Goal: Task Accomplishment & Management: Manage account settings

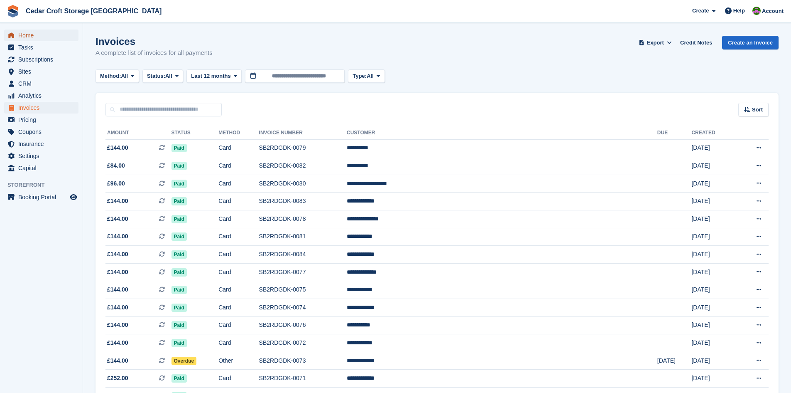
click at [26, 35] on span "Home" at bounding box center [43, 35] width 50 height 12
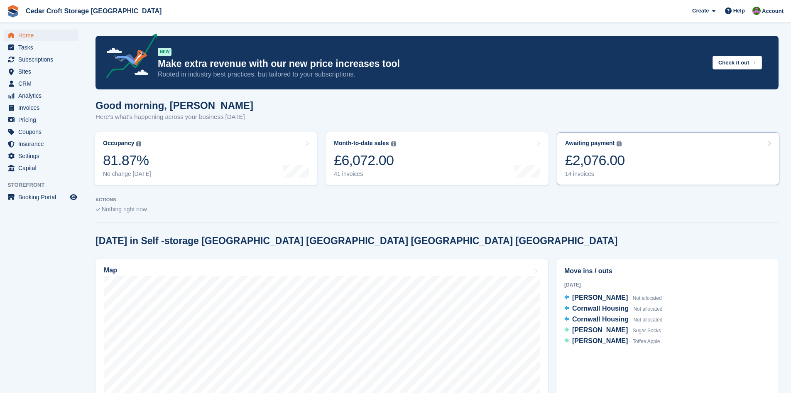
click at [631, 158] on link "Awaiting payment The total outstanding balance on all open invoices. £2,076.00 …" at bounding box center [668, 158] width 223 height 53
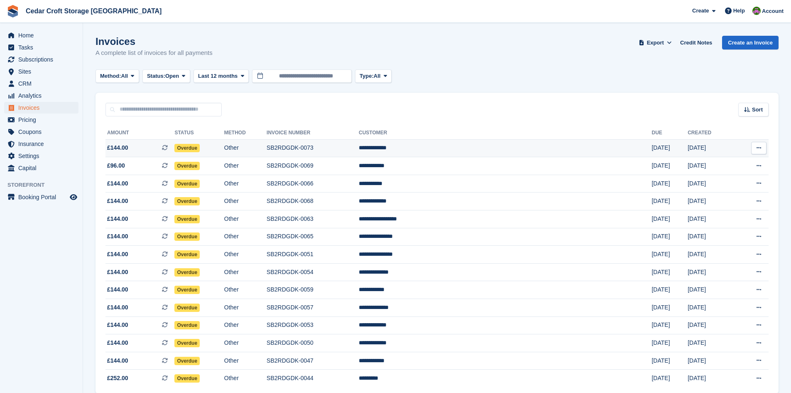
click at [224, 146] on td "Overdue" at bounding box center [198, 148] width 49 height 18
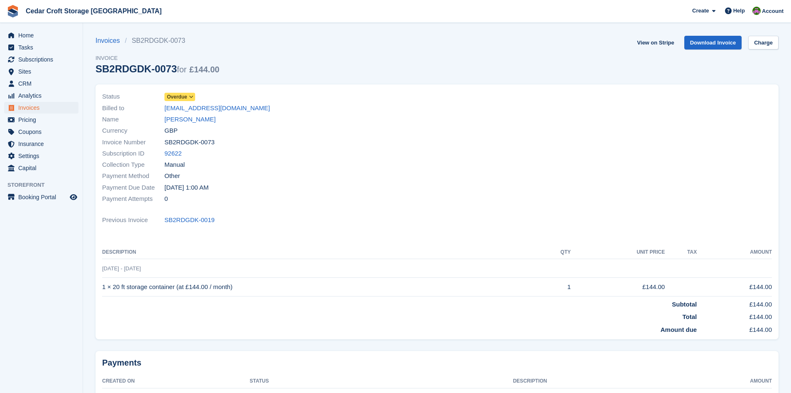
click at [192, 96] on icon at bounding box center [191, 96] width 5 height 5
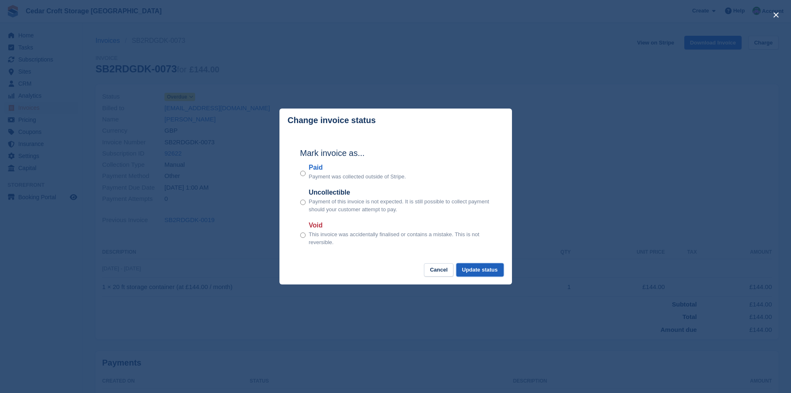
click at [481, 268] on button "Update status" at bounding box center [480, 270] width 47 height 14
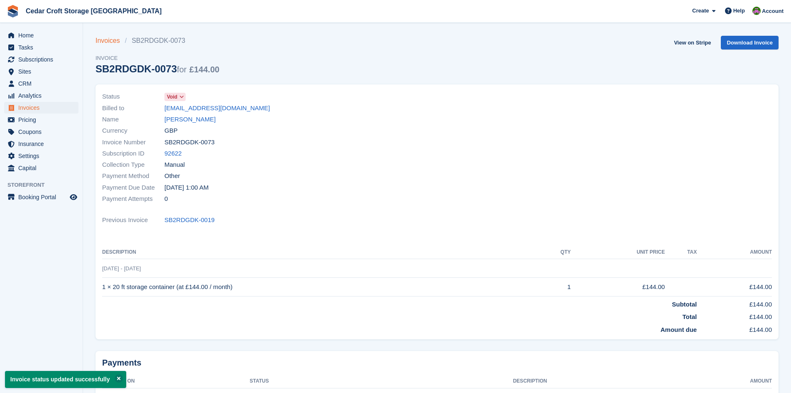
click at [105, 42] on link "Invoices" at bounding box center [110, 41] width 29 height 10
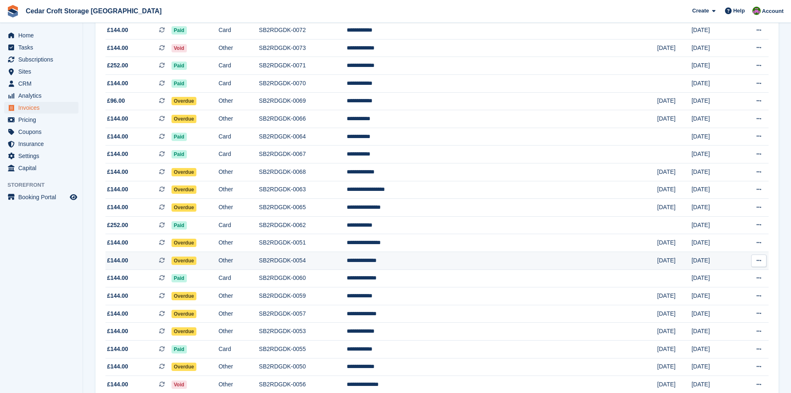
scroll to position [332, 0]
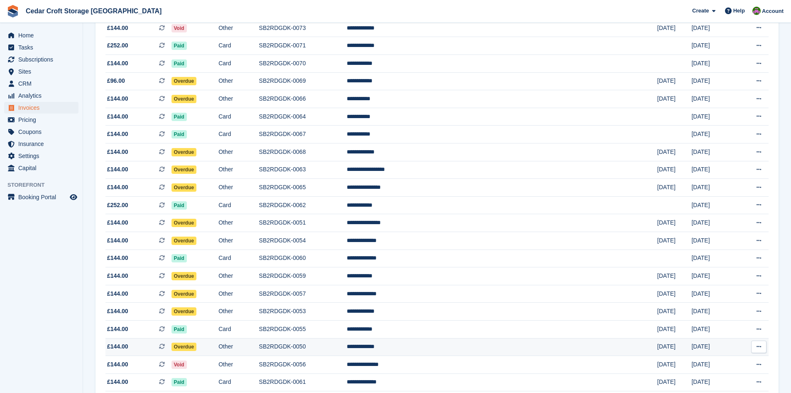
click at [197, 346] on span "Overdue" at bounding box center [184, 346] width 25 height 8
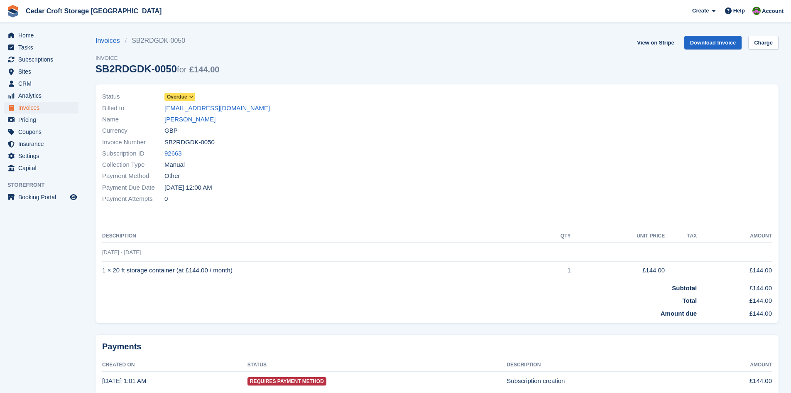
click at [192, 97] on icon at bounding box center [191, 96] width 5 height 5
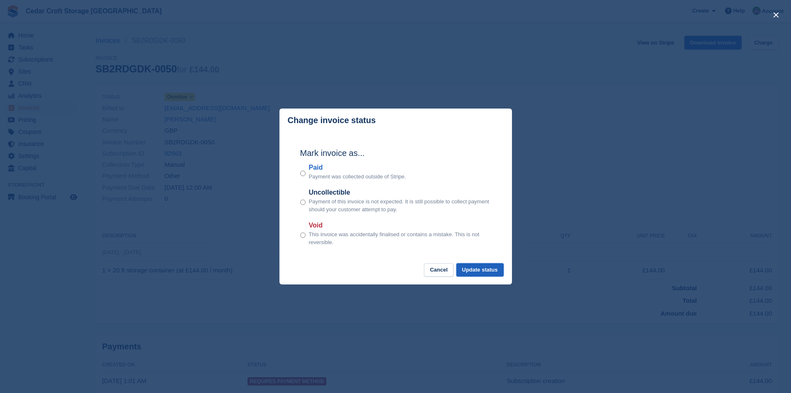
click at [483, 271] on button "Update status" at bounding box center [480, 270] width 47 height 14
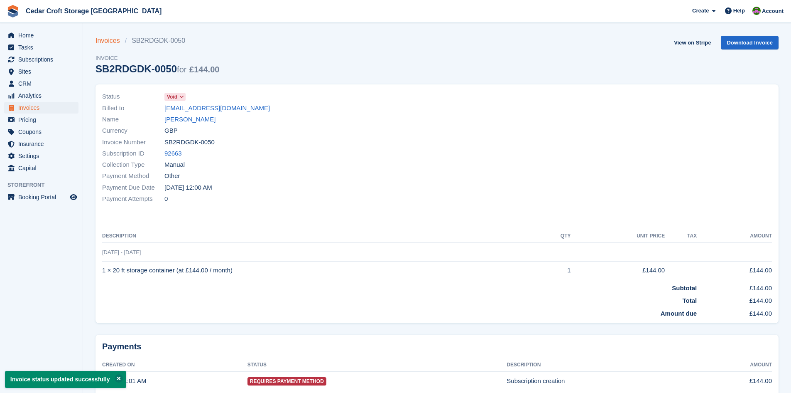
click at [108, 42] on link "Invoices" at bounding box center [110, 41] width 29 height 10
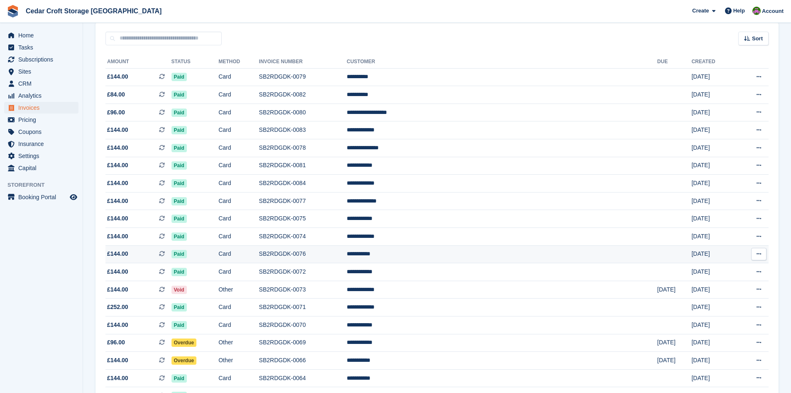
scroll to position [125, 0]
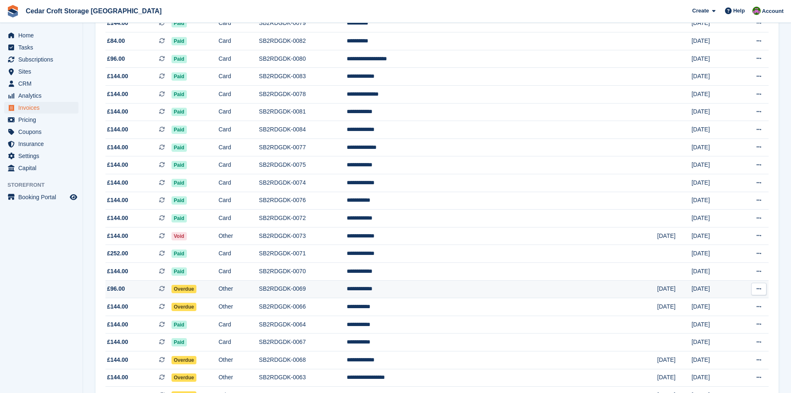
click at [197, 290] on span "Overdue" at bounding box center [184, 289] width 25 height 8
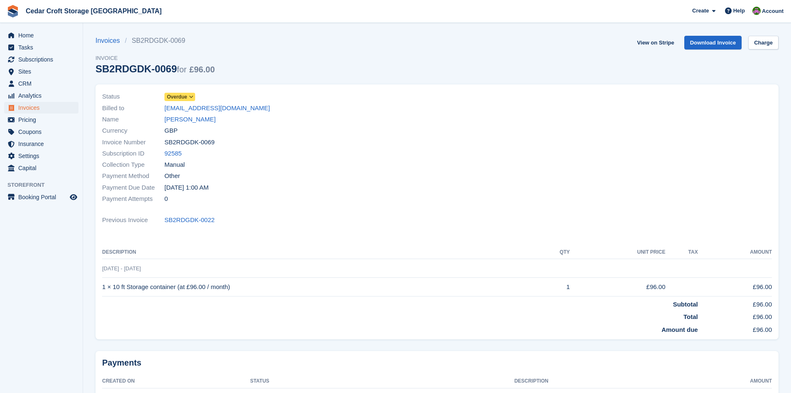
click at [191, 96] on icon at bounding box center [191, 96] width 5 height 5
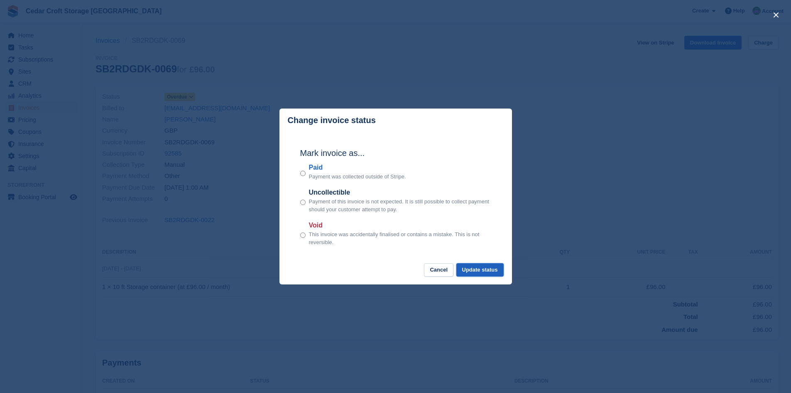
click at [487, 267] on button "Update status" at bounding box center [480, 270] width 47 height 14
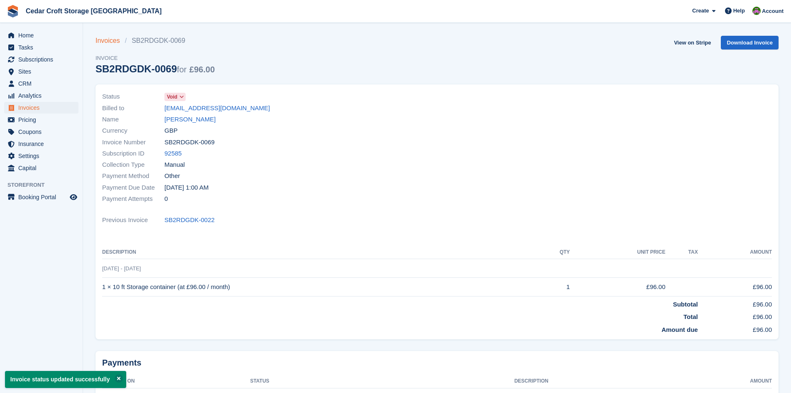
click at [111, 42] on link "Invoices" at bounding box center [110, 41] width 29 height 10
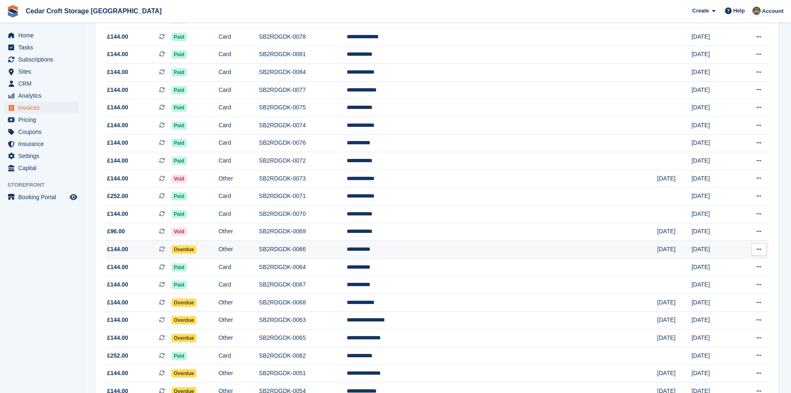
scroll to position [208, 0]
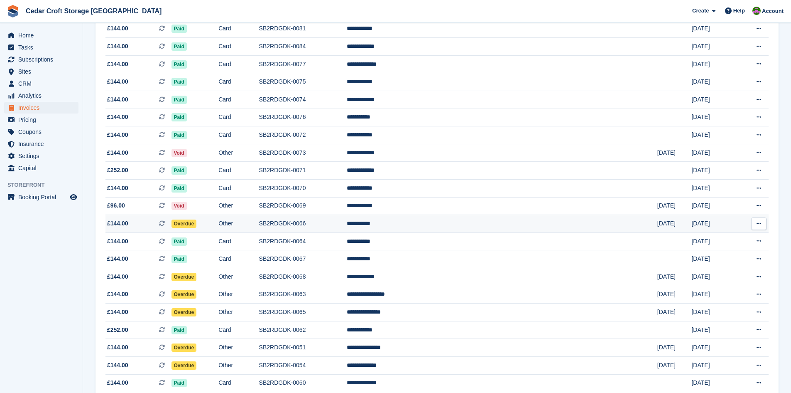
click at [197, 223] on span "Overdue" at bounding box center [184, 223] width 25 height 8
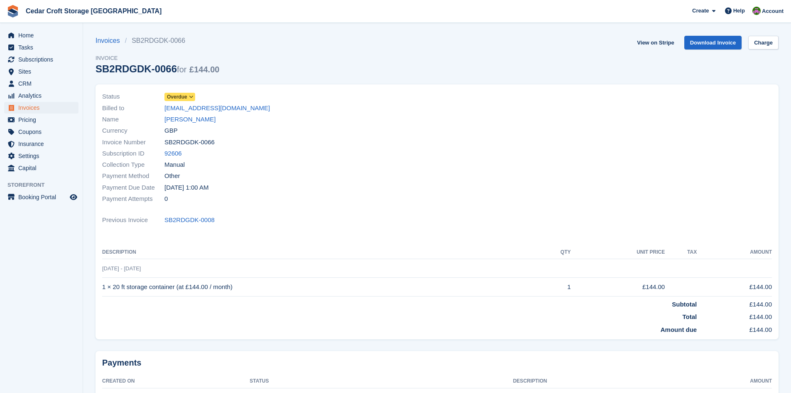
click at [191, 96] on icon at bounding box center [191, 96] width 5 height 5
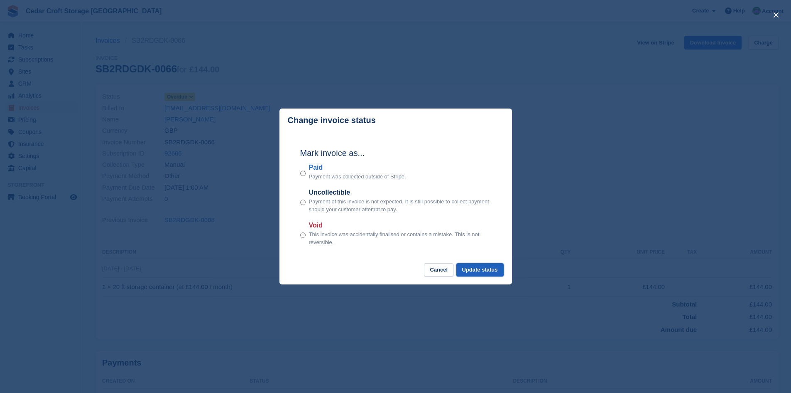
click at [476, 273] on button "Update status" at bounding box center [480, 270] width 47 height 14
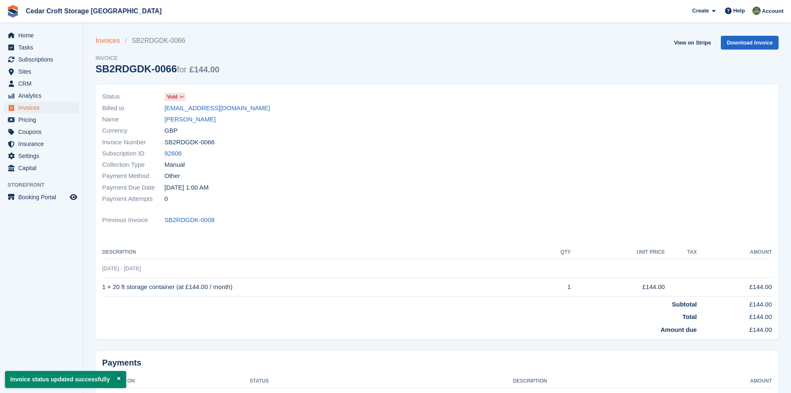
click at [113, 41] on link "Invoices" at bounding box center [110, 41] width 29 height 10
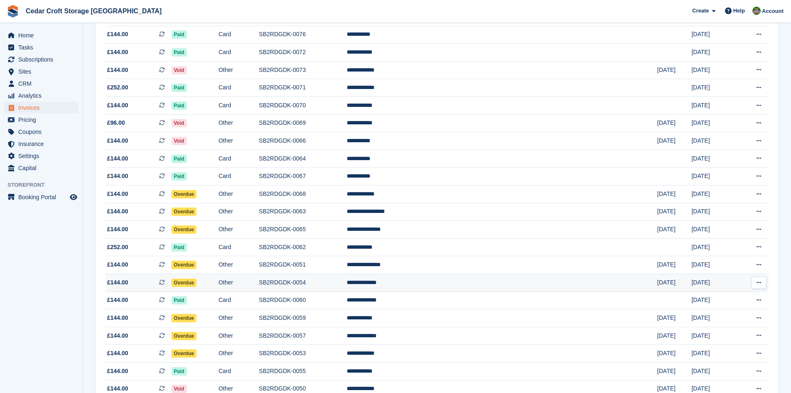
scroll to position [291, 0]
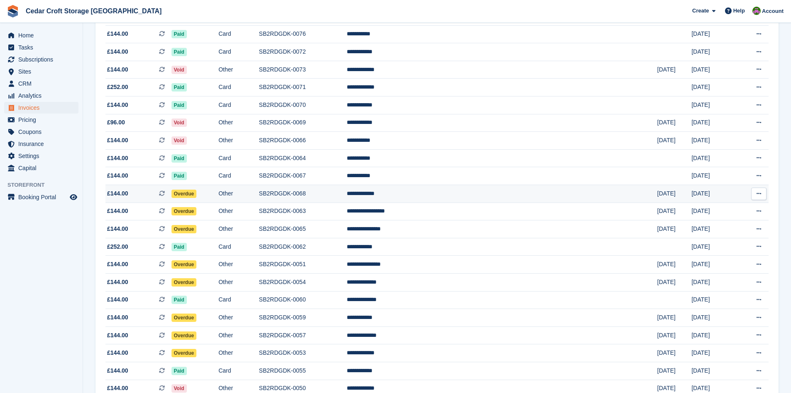
click at [219, 193] on td "Overdue" at bounding box center [195, 193] width 47 height 18
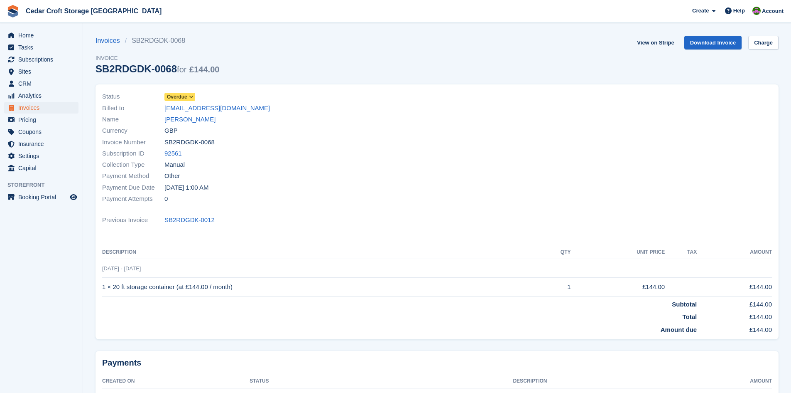
click at [190, 97] on icon at bounding box center [191, 96] width 5 height 5
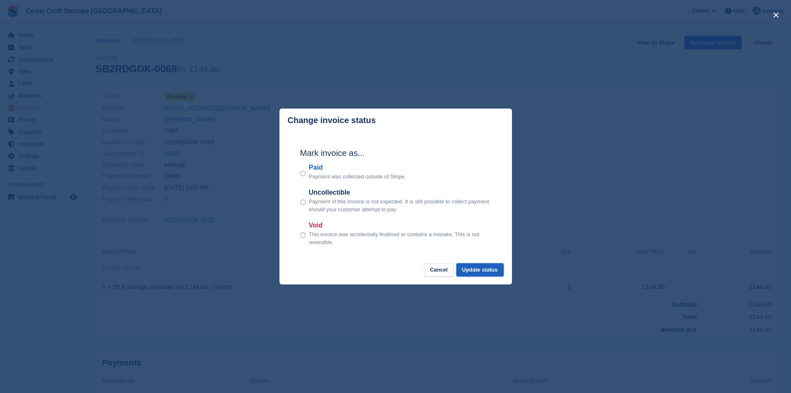
click at [474, 272] on button "Update status" at bounding box center [480, 270] width 47 height 14
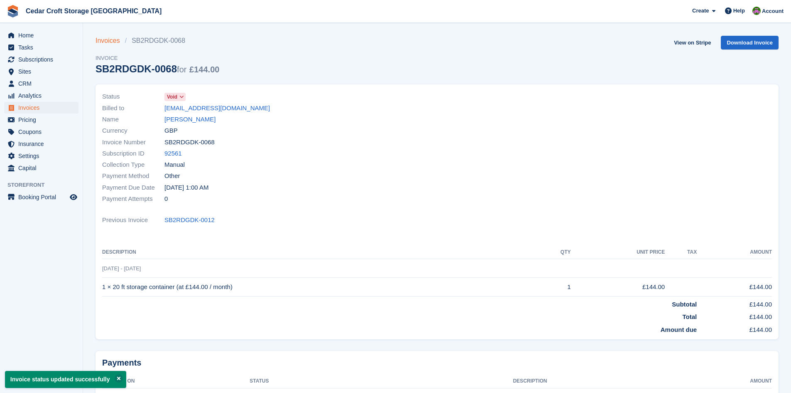
click at [108, 41] on link "Invoices" at bounding box center [110, 41] width 29 height 10
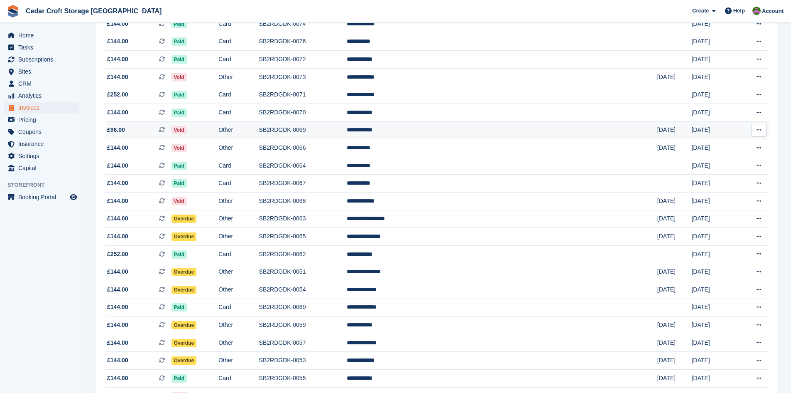
scroll to position [291, 0]
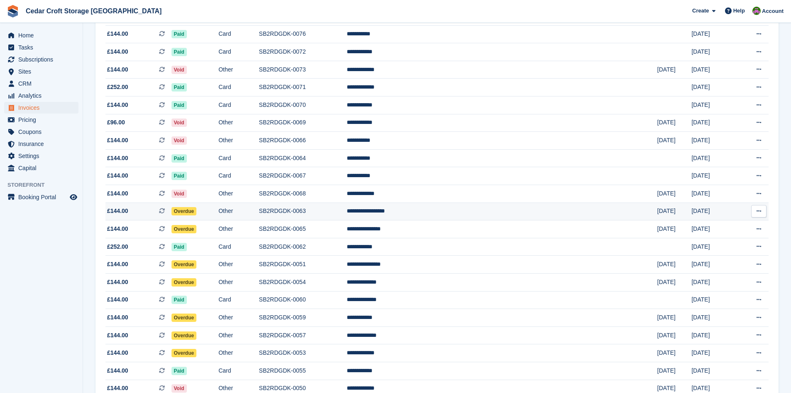
click at [219, 212] on td "Overdue" at bounding box center [195, 211] width 47 height 18
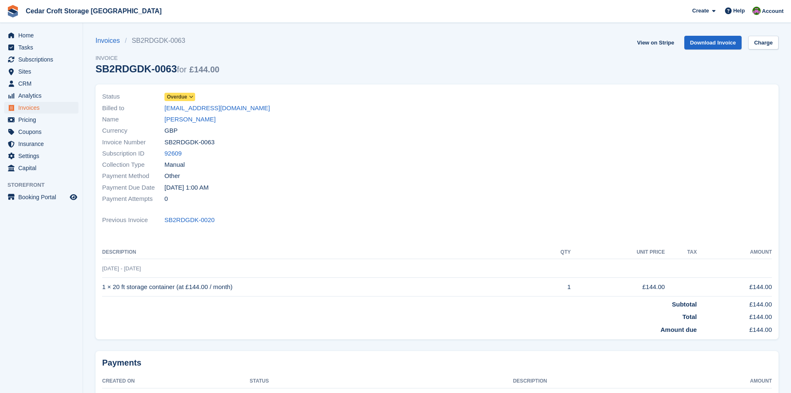
click at [190, 96] on icon at bounding box center [191, 96] width 5 height 5
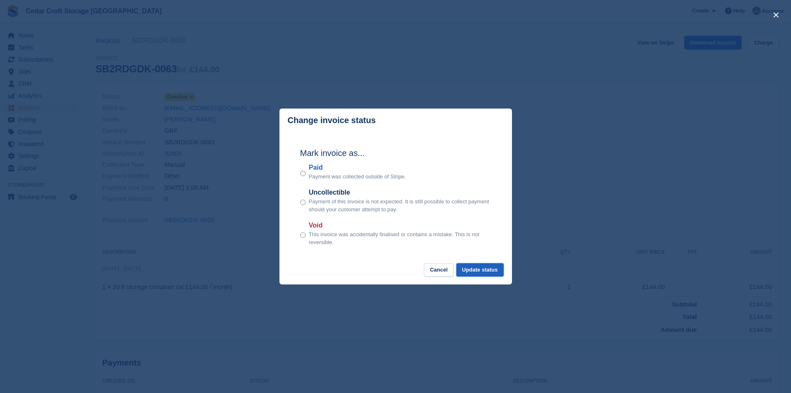
click at [477, 270] on button "Update status" at bounding box center [480, 270] width 47 height 14
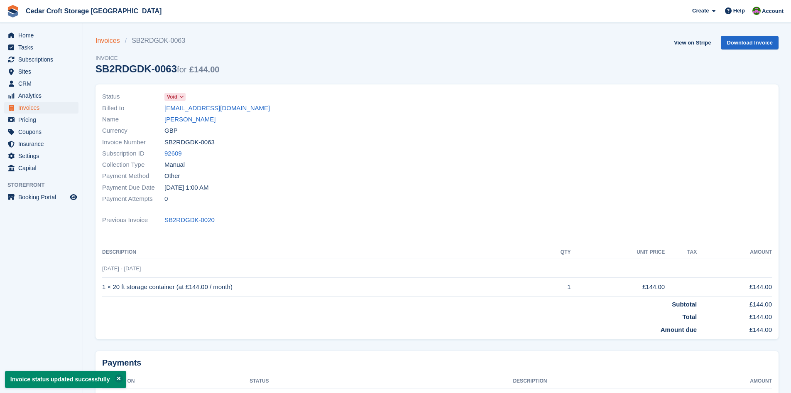
click at [110, 41] on link "Invoices" at bounding box center [110, 41] width 29 height 10
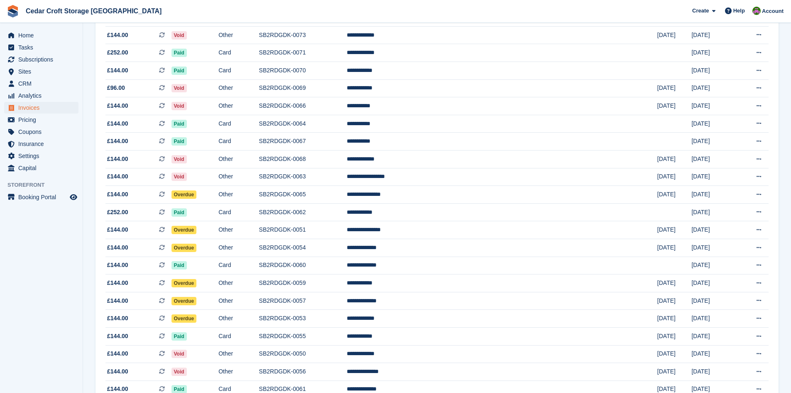
scroll to position [332, 0]
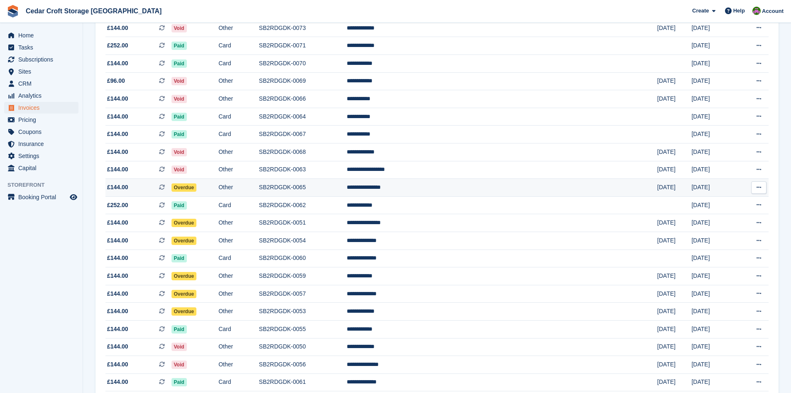
click at [197, 189] on span "Overdue" at bounding box center [184, 187] width 25 height 8
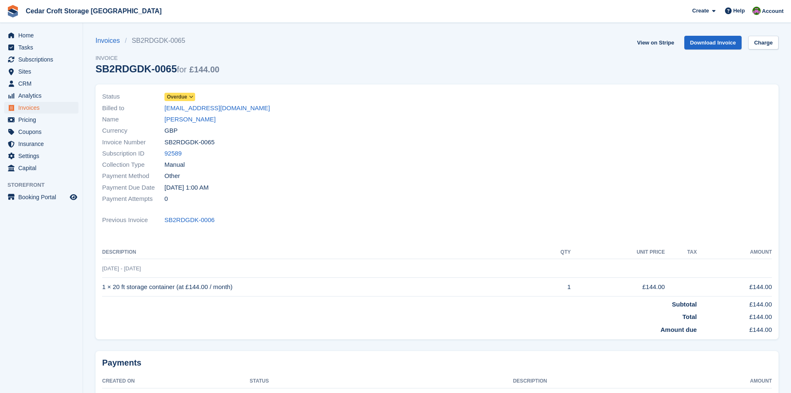
click at [191, 97] on icon at bounding box center [191, 96] width 5 height 5
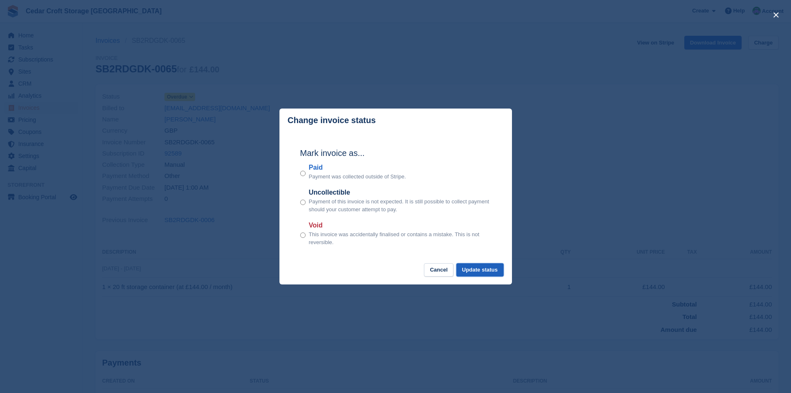
click at [480, 270] on button "Update status" at bounding box center [480, 270] width 47 height 14
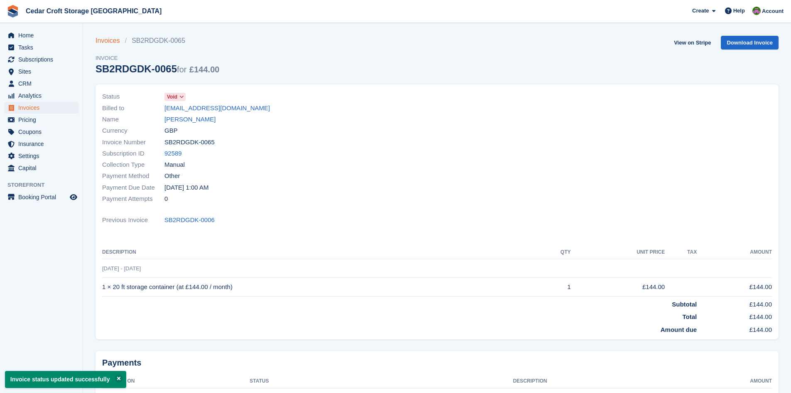
click at [108, 42] on link "Invoices" at bounding box center [110, 41] width 29 height 10
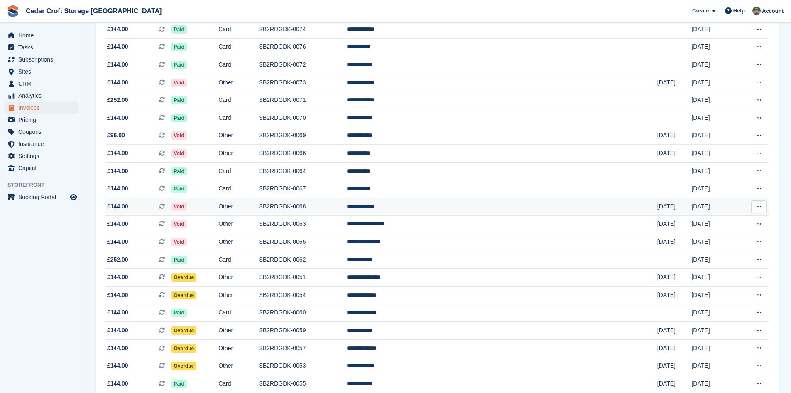
scroll to position [332, 0]
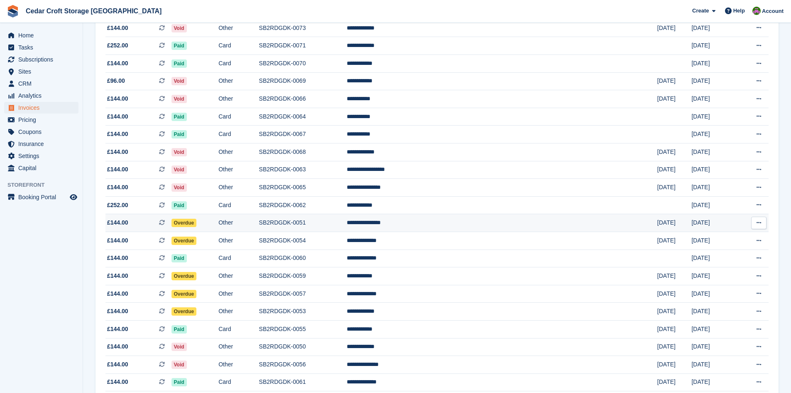
click at [197, 223] on span "Overdue" at bounding box center [184, 223] width 25 height 8
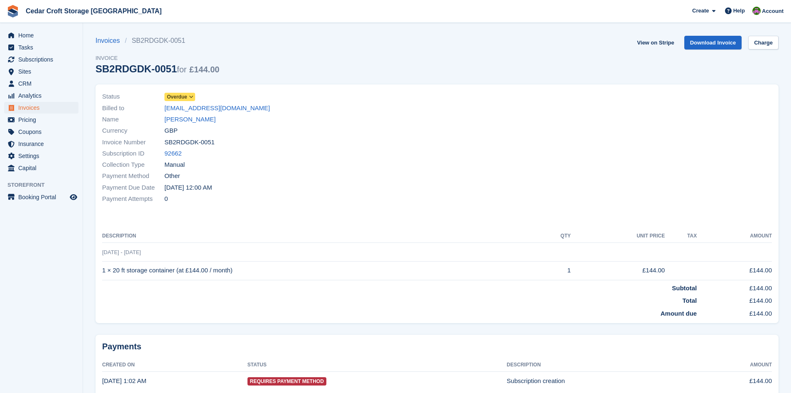
click at [192, 96] on icon at bounding box center [191, 96] width 5 height 5
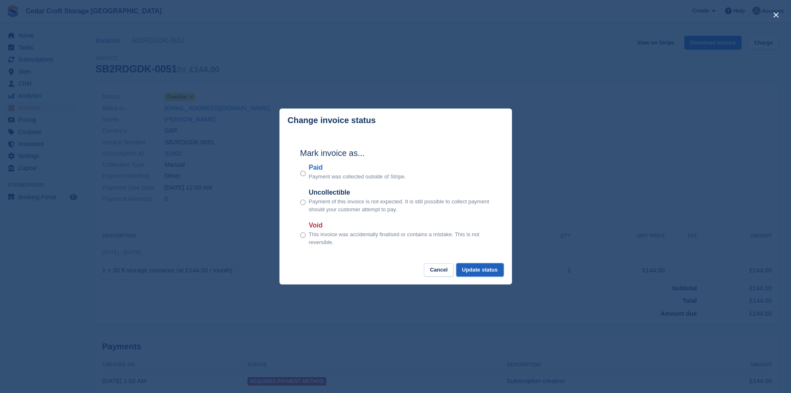
click at [474, 272] on button "Update status" at bounding box center [480, 270] width 47 height 14
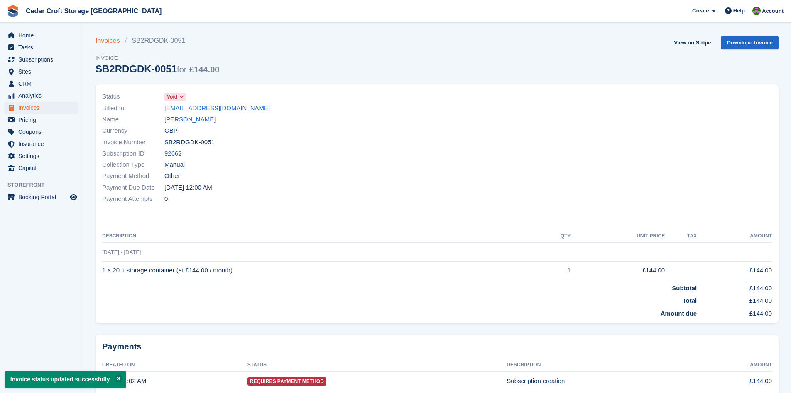
click at [111, 42] on link "Invoices" at bounding box center [110, 41] width 29 height 10
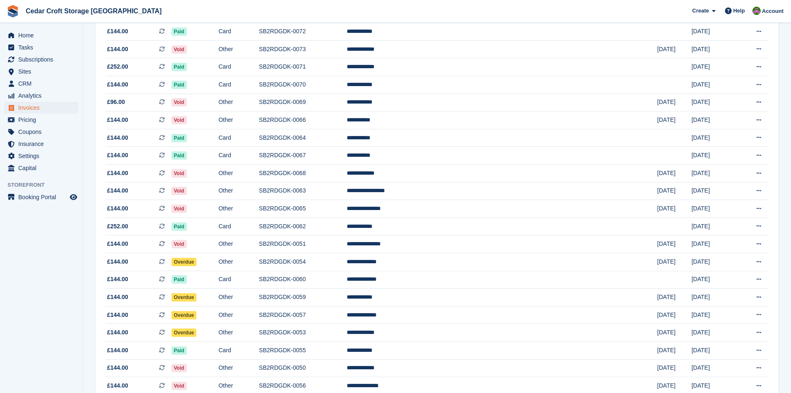
scroll to position [332, 0]
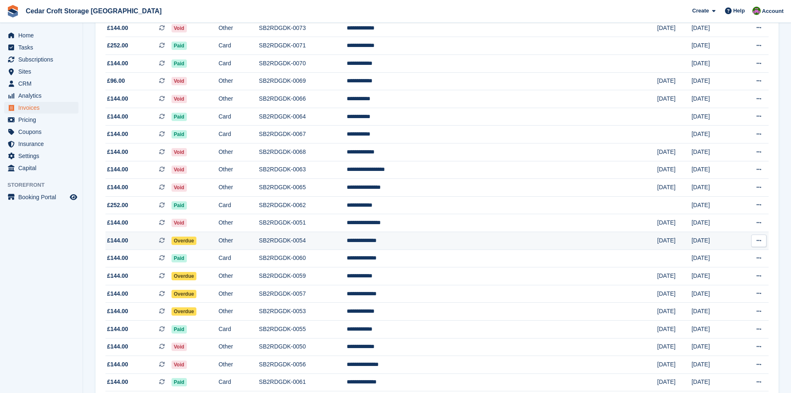
click at [197, 242] on span "Overdue" at bounding box center [184, 240] width 25 height 8
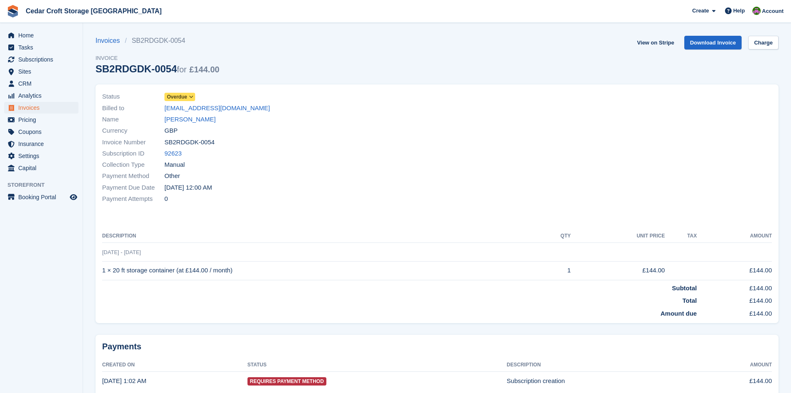
click at [190, 97] on icon at bounding box center [191, 96] width 5 height 5
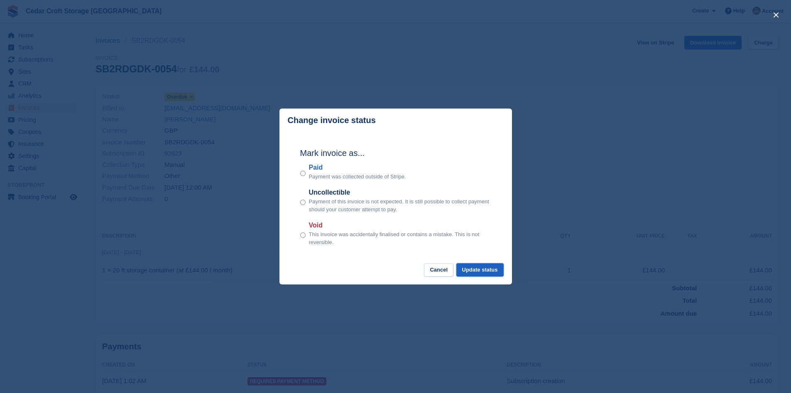
click at [484, 271] on button "Update status" at bounding box center [480, 270] width 47 height 14
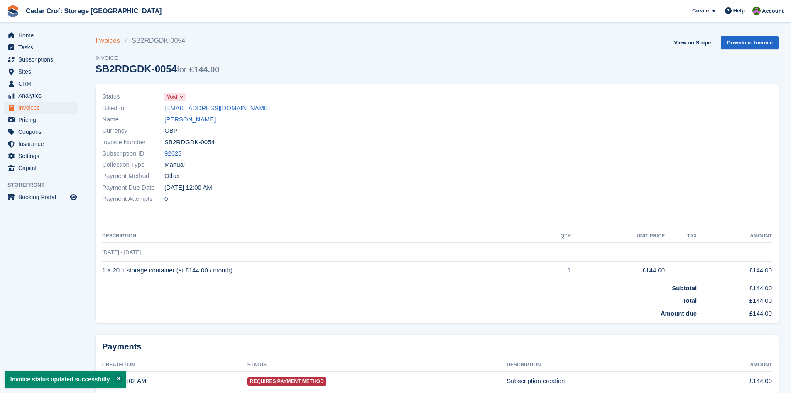
click at [110, 42] on link "Invoices" at bounding box center [110, 41] width 29 height 10
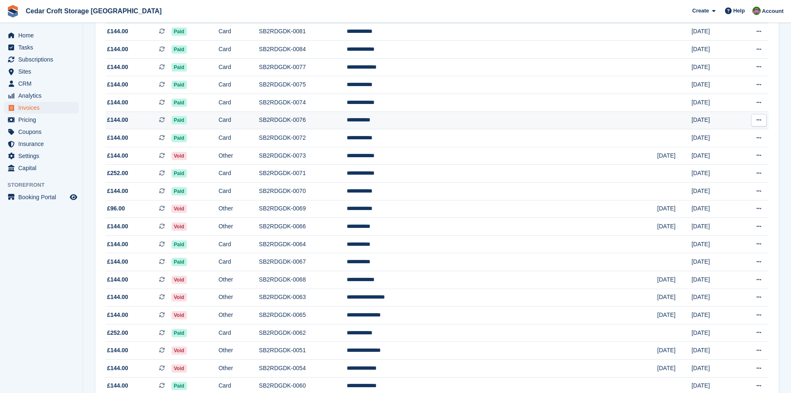
scroll to position [332, 0]
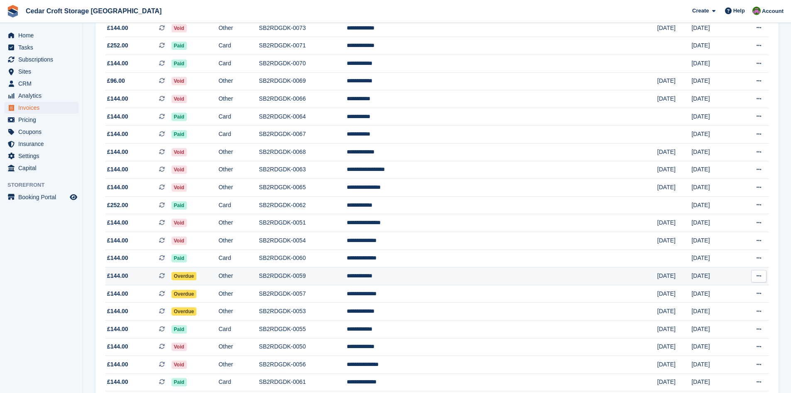
click at [197, 276] on span "Overdue" at bounding box center [184, 276] width 25 height 8
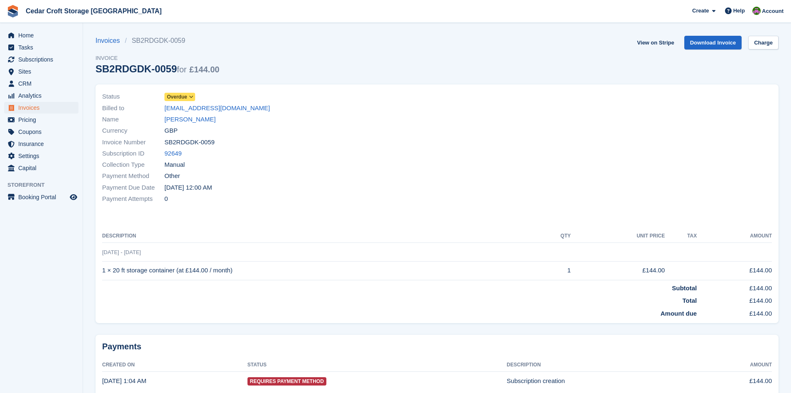
click at [192, 97] on icon at bounding box center [191, 96] width 5 height 5
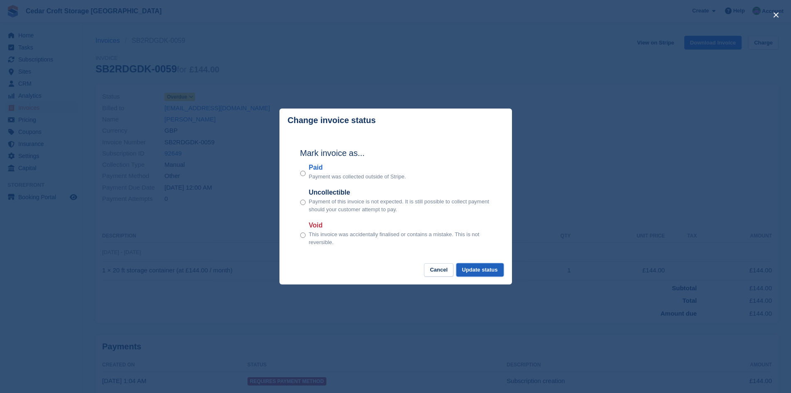
click at [485, 271] on button "Update status" at bounding box center [480, 270] width 47 height 14
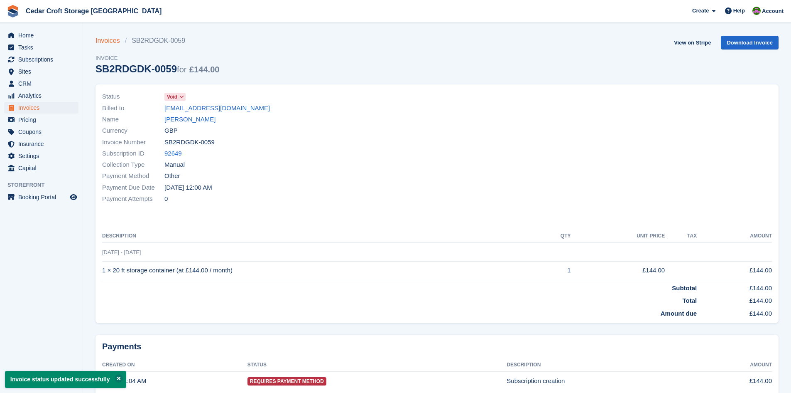
click at [109, 41] on link "Invoices" at bounding box center [110, 41] width 29 height 10
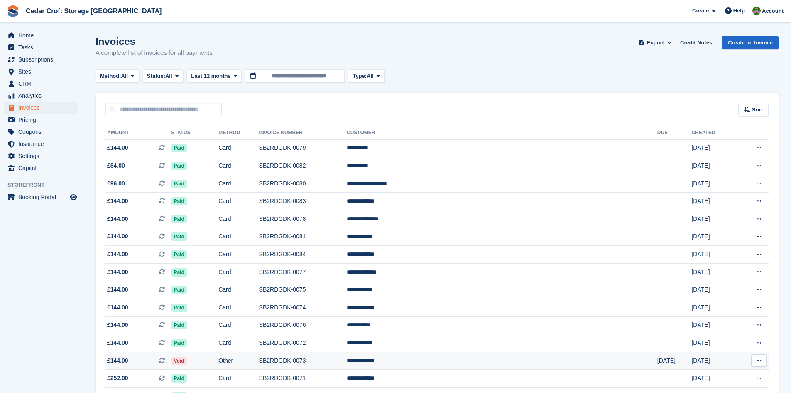
click at [187, 361] on span "Void" at bounding box center [179, 360] width 15 height 8
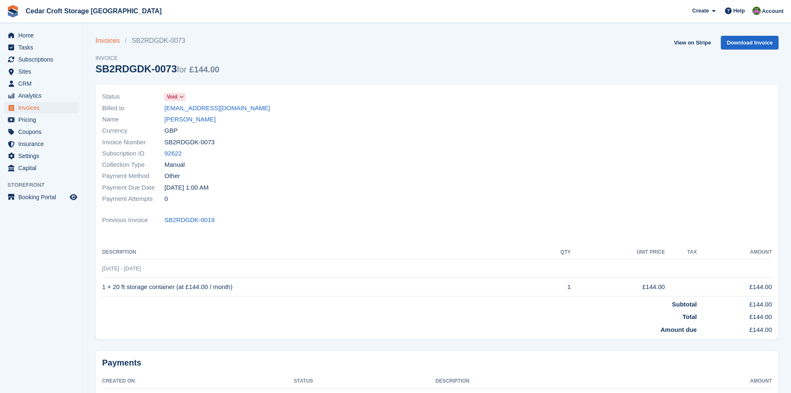
click at [110, 41] on link "Invoices" at bounding box center [110, 41] width 29 height 10
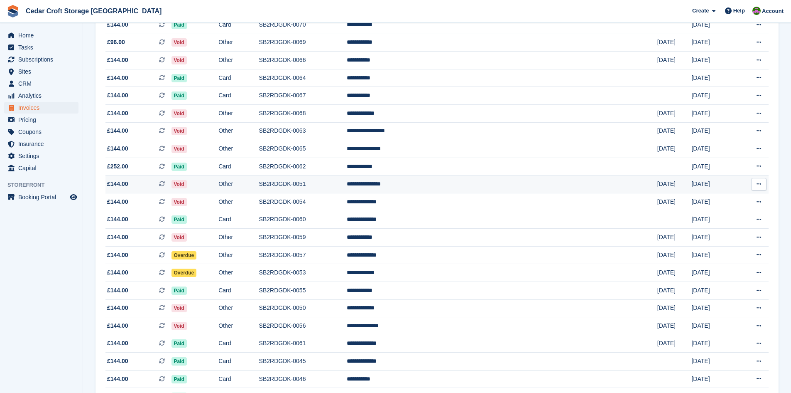
scroll to position [374, 0]
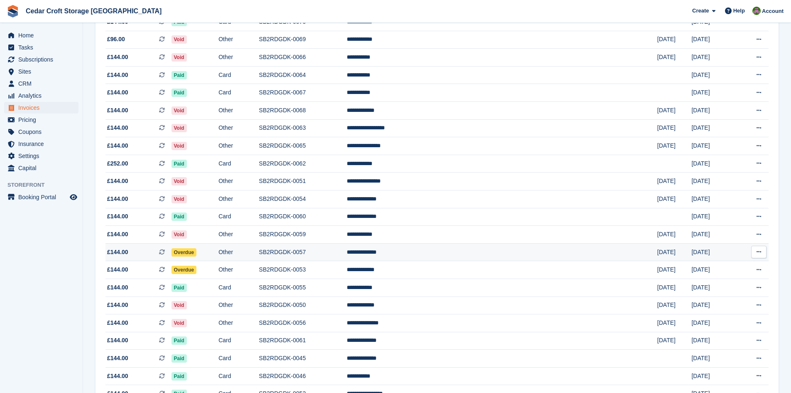
click at [197, 251] on span "Overdue" at bounding box center [184, 252] width 25 height 8
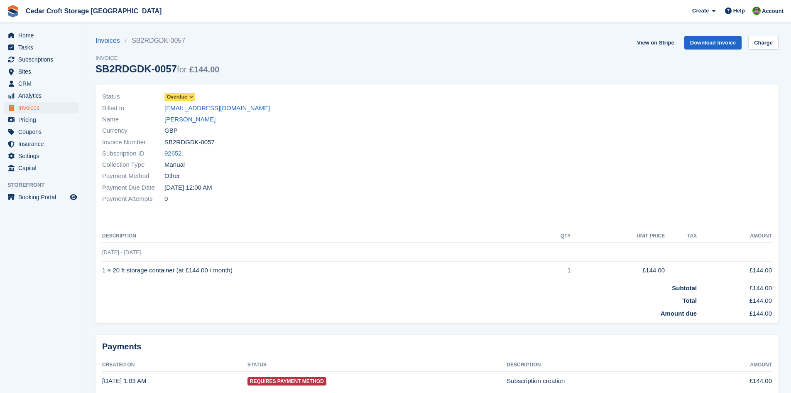
click at [192, 96] on icon at bounding box center [191, 96] width 5 height 5
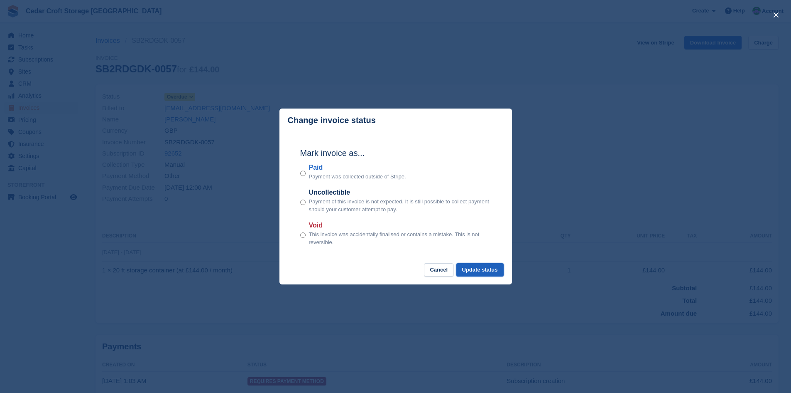
click at [472, 270] on button "Update status" at bounding box center [480, 270] width 47 height 14
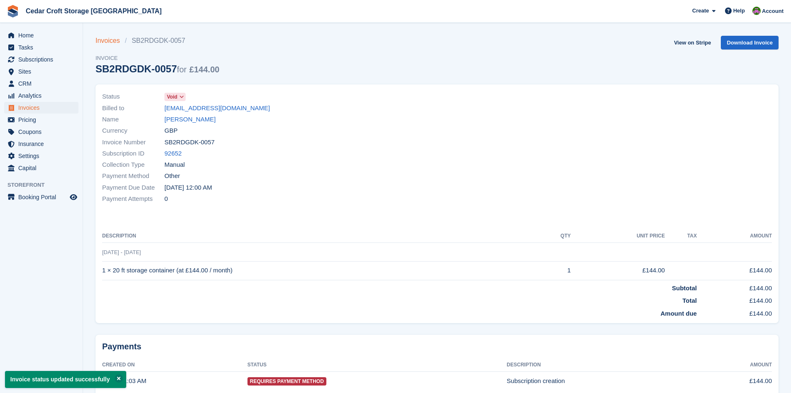
click at [111, 41] on link "Invoices" at bounding box center [110, 41] width 29 height 10
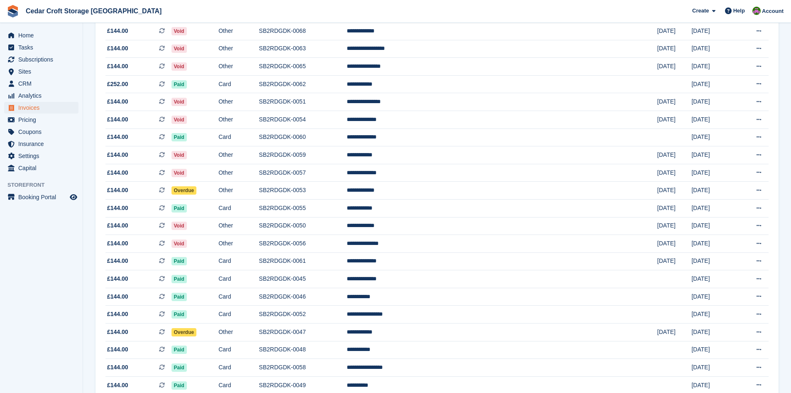
scroll to position [457, 0]
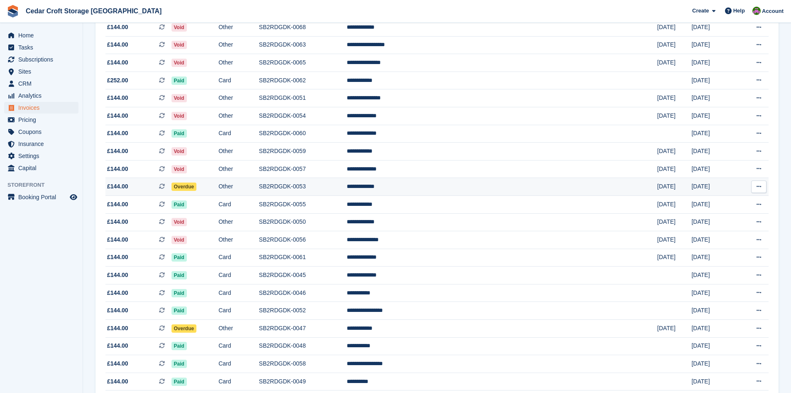
click at [197, 187] on span "Overdue" at bounding box center [184, 186] width 25 height 8
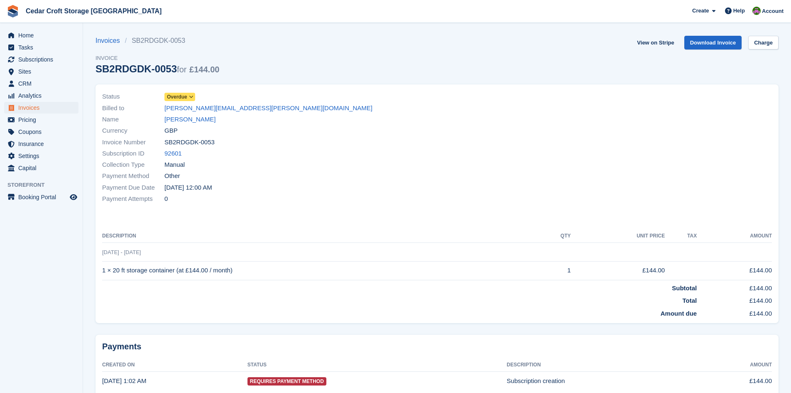
click at [194, 96] on span at bounding box center [191, 96] width 7 height 7
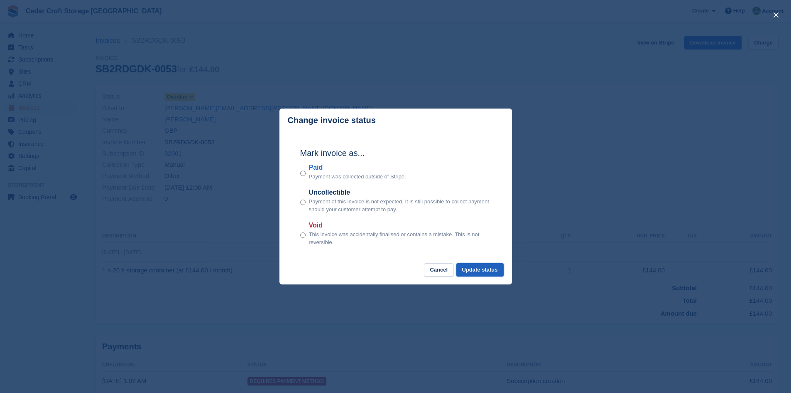
click at [476, 270] on button "Update status" at bounding box center [480, 270] width 47 height 14
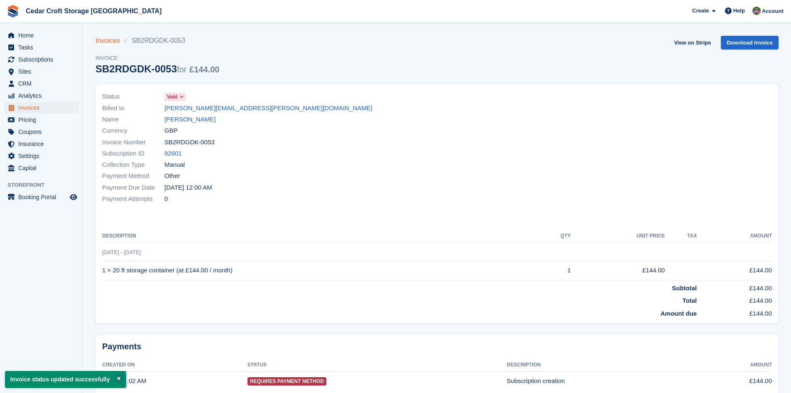
click at [114, 40] on link "Invoices" at bounding box center [110, 41] width 29 height 10
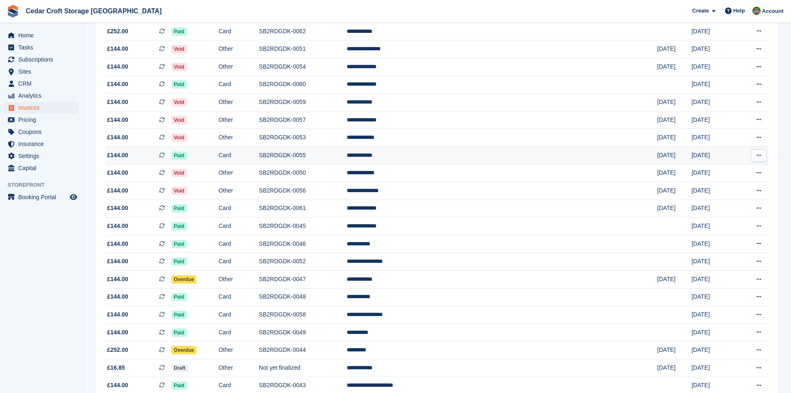
scroll to position [582, 0]
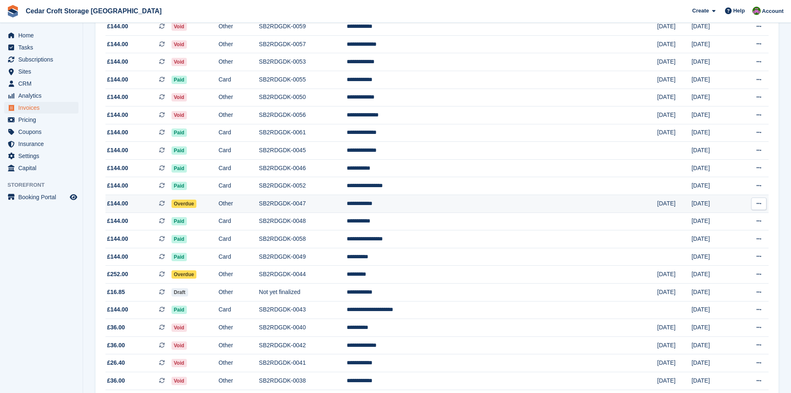
click at [197, 206] on span "Overdue" at bounding box center [184, 203] width 25 height 8
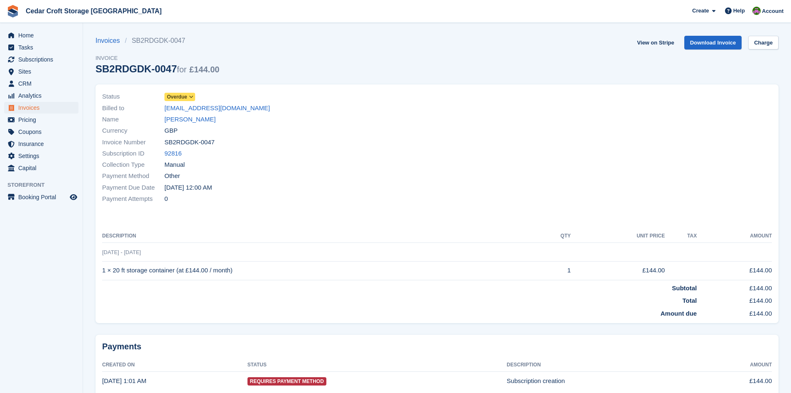
click at [191, 98] on icon at bounding box center [191, 96] width 5 height 5
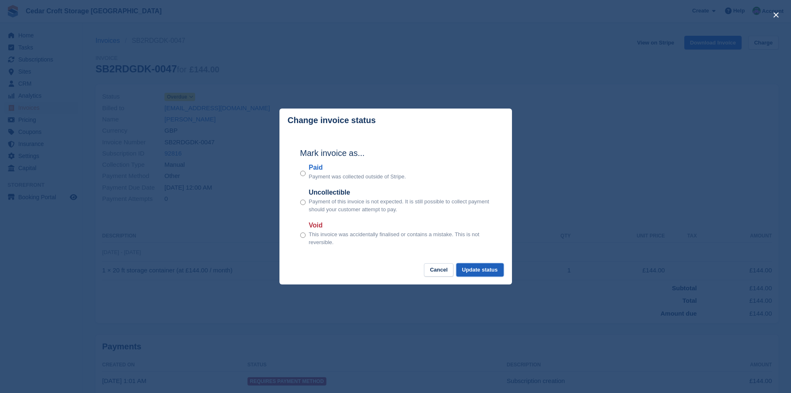
click at [470, 270] on button "Update status" at bounding box center [480, 270] width 47 height 14
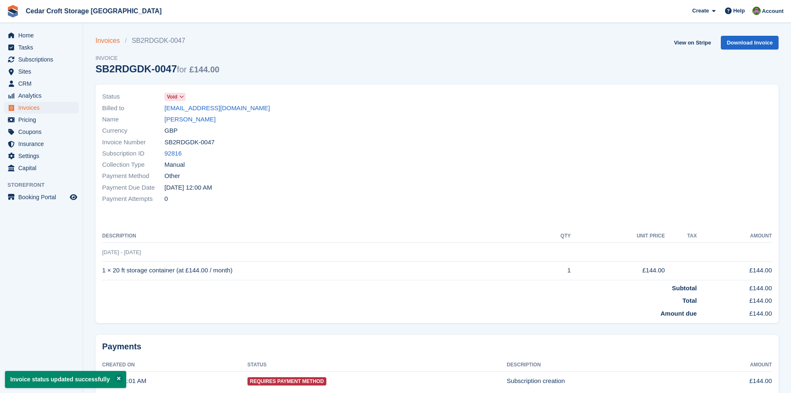
click at [109, 40] on link "Invoices" at bounding box center [110, 41] width 29 height 10
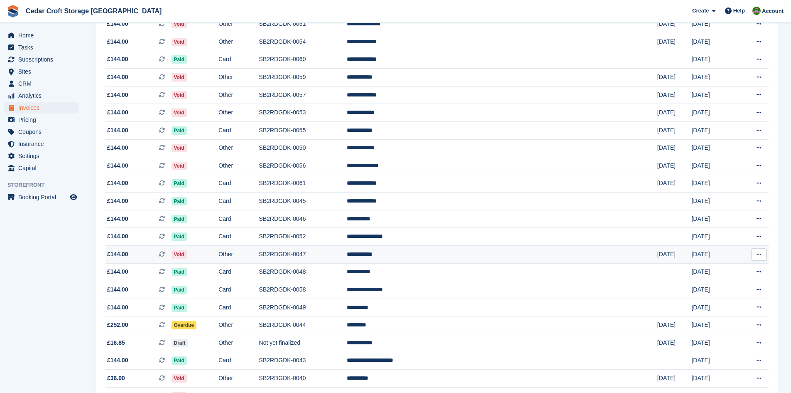
scroll to position [540, 0]
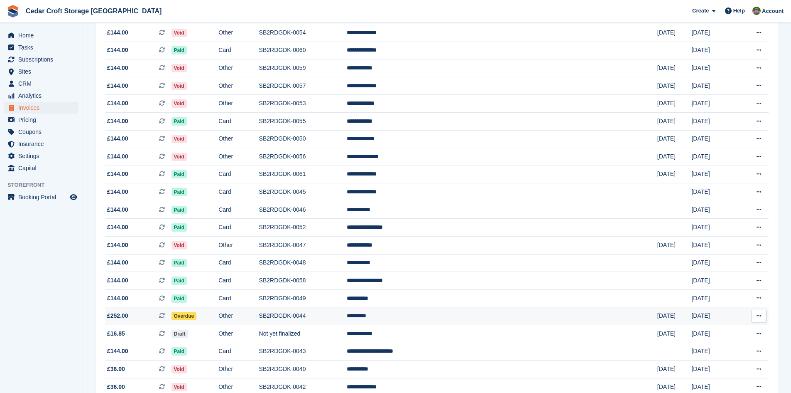
click at [197, 317] on span "Overdue" at bounding box center [184, 316] width 25 height 8
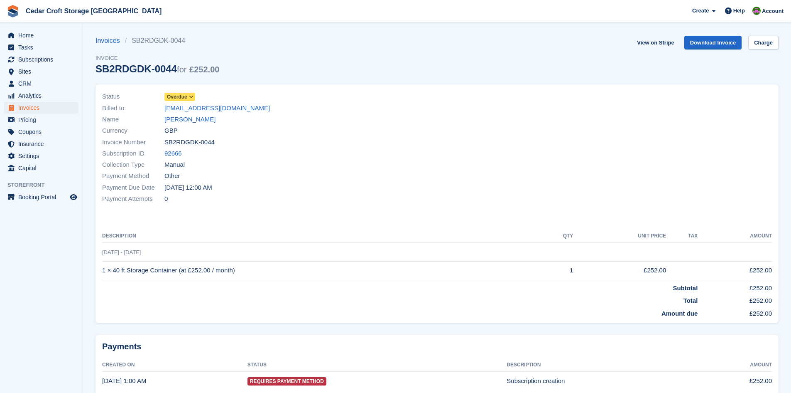
click at [192, 97] on icon at bounding box center [191, 96] width 5 height 5
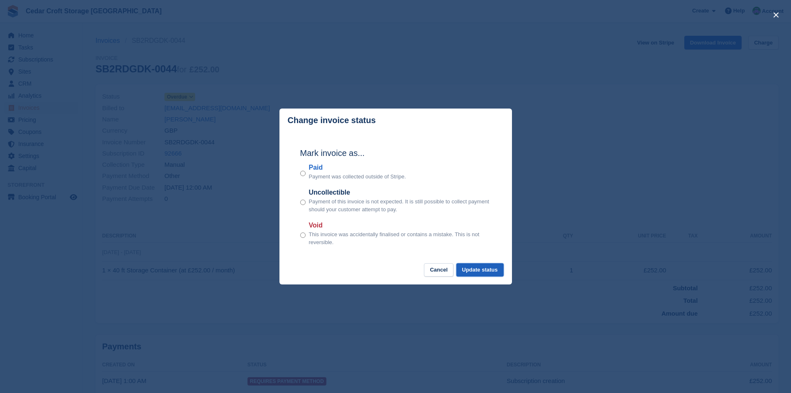
click at [471, 271] on button "Update status" at bounding box center [480, 270] width 47 height 14
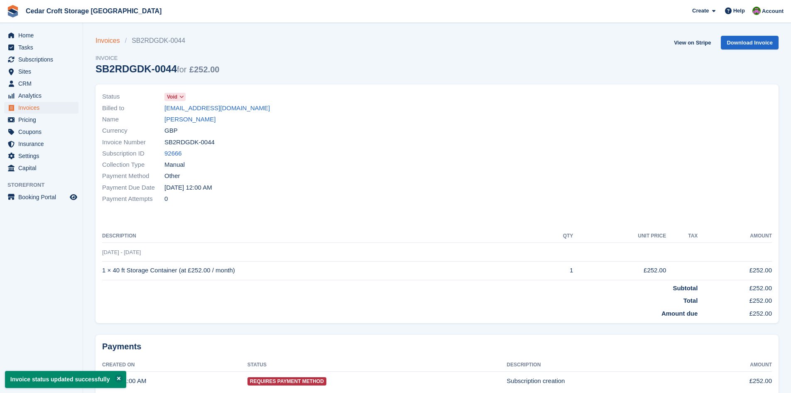
click at [107, 44] on link "Invoices" at bounding box center [110, 41] width 29 height 10
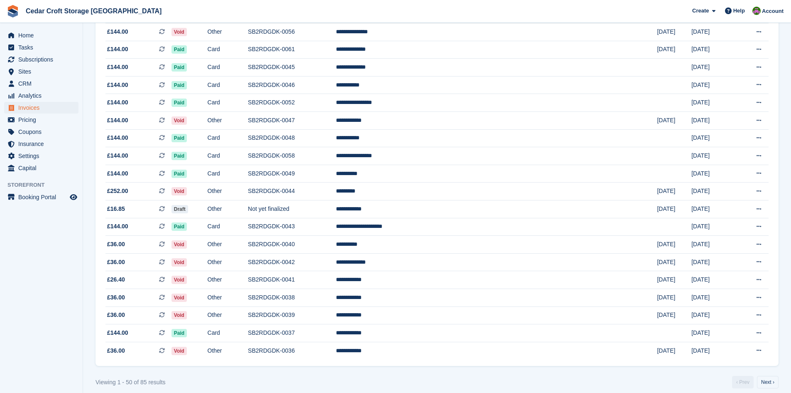
scroll to position [673, 0]
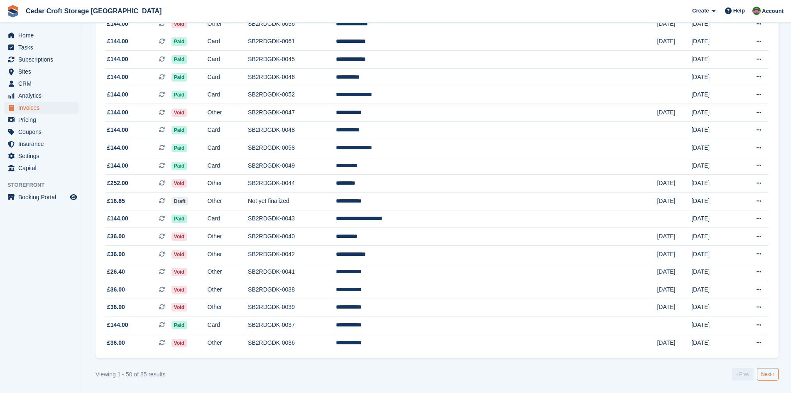
click at [768, 375] on link "Next ›" at bounding box center [768, 374] width 22 height 12
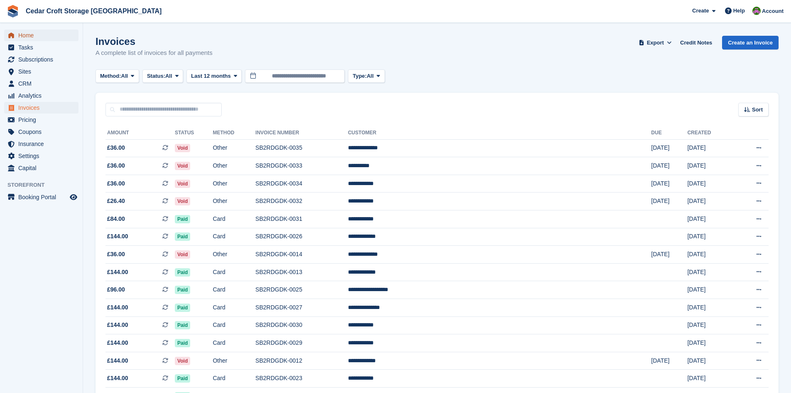
click at [25, 34] on span "Home" at bounding box center [43, 35] width 50 height 12
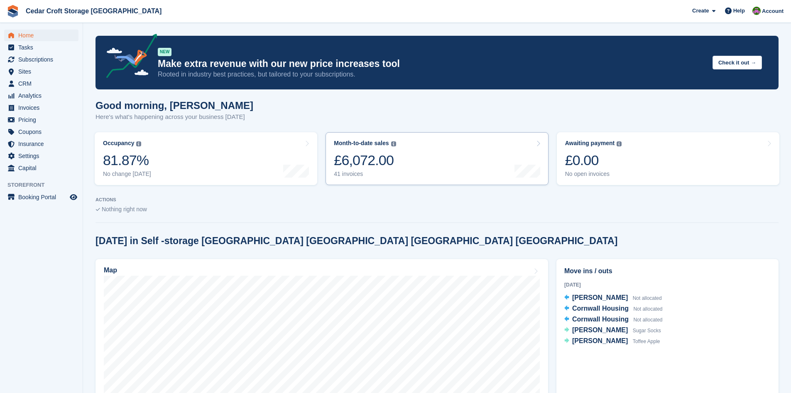
click at [355, 163] on div "£6,072.00" at bounding box center [365, 160] width 62 height 17
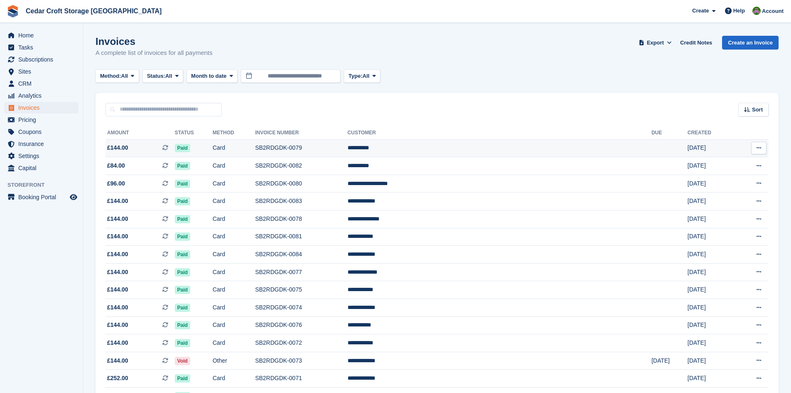
click at [347, 147] on td "SB2RDGDK-0079" at bounding box center [301, 148] width 92 height 18
click at [27, 83] on span "CRM" at bounding box center [43, 84] width 50 height 12
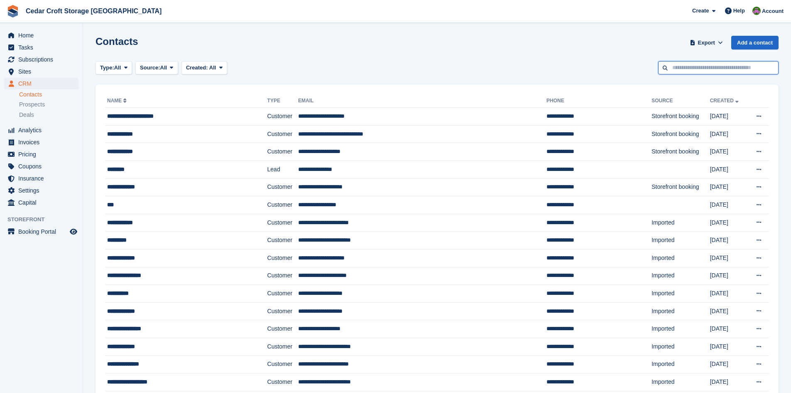
click at [683, 68] on input "text" at bounding box center [718, 68] width 120 height 14
type input "**"
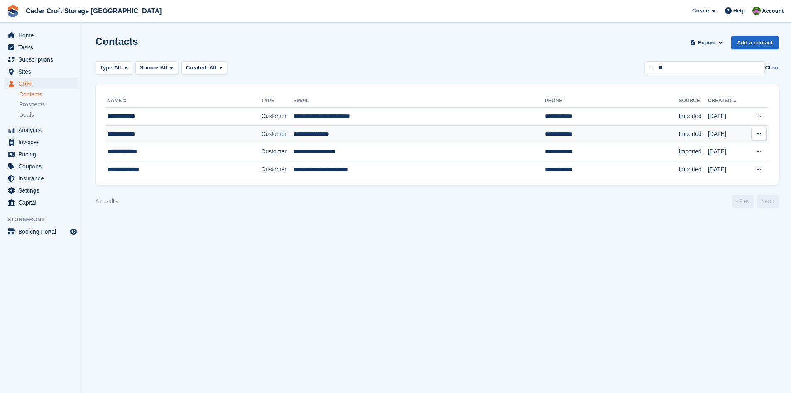
click at [147, 134] on div "**********" at bounding box center [167, 134] width 121 height 9
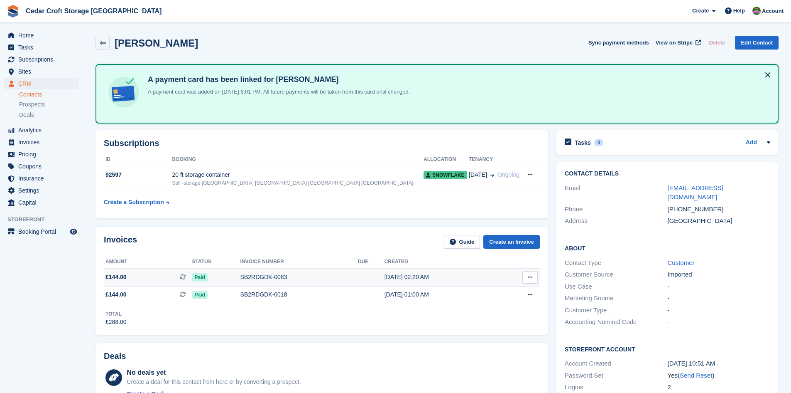
click at [529, 275] on icon at bounding box center [530, 276] width 5 height 5
click at [491, 322] on p "View Subscription" at bounding box center [498, 324] width 72 height 11
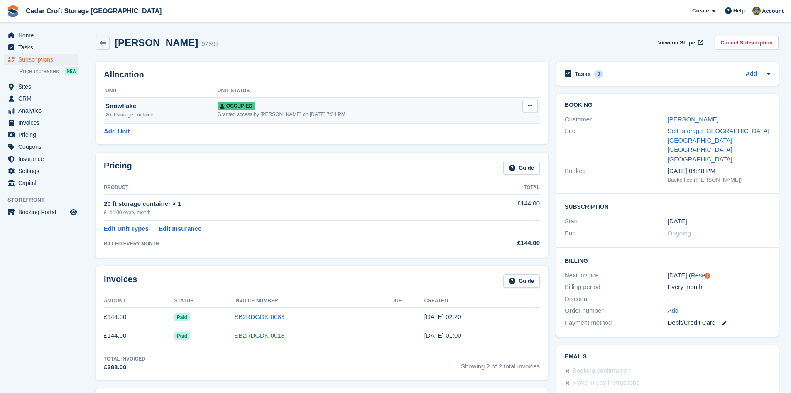
click at [533, 106] on icon at bounding box center [530, 105] width 5 height 5
click at [493, 110] on div "Occupied" at bounding box center [360, 105] width 284 height 9
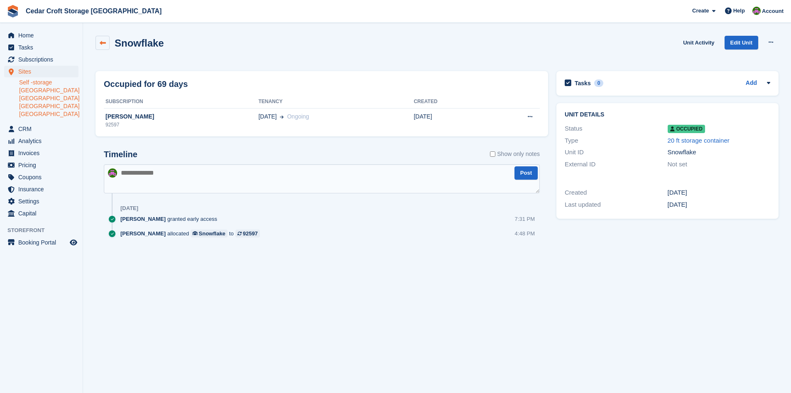
click at [100, 43] on icon at bounding box center [103, 43] width 6 height 6
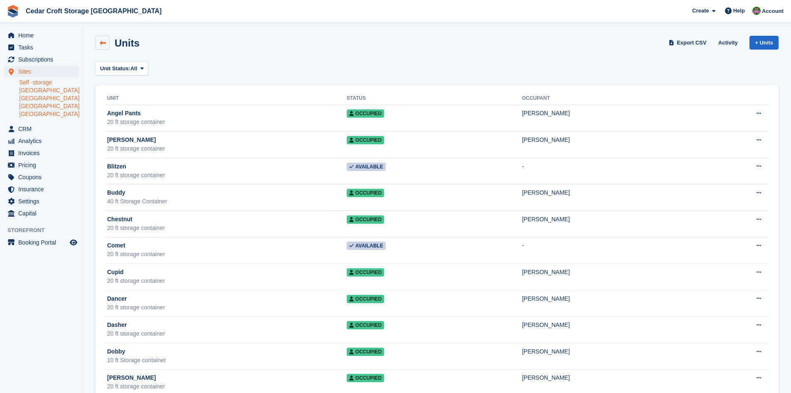
click at [103, 41] on icon at bounding box center [103, 43] width 6 height 6
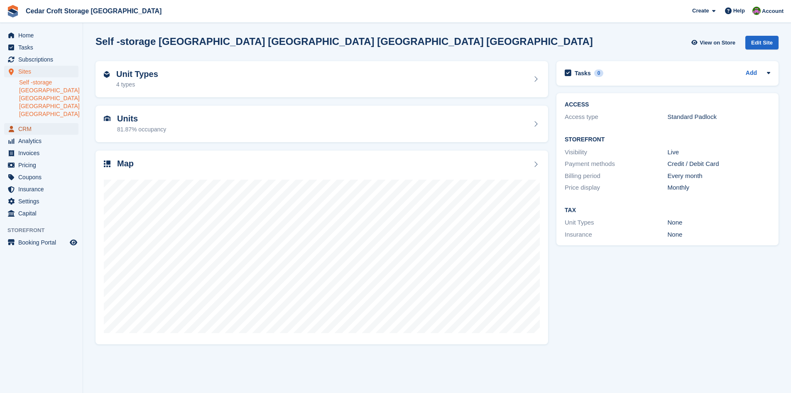
click at [25, 123] on span "CRM" at bounding box center [43, 129] width 50 height 12
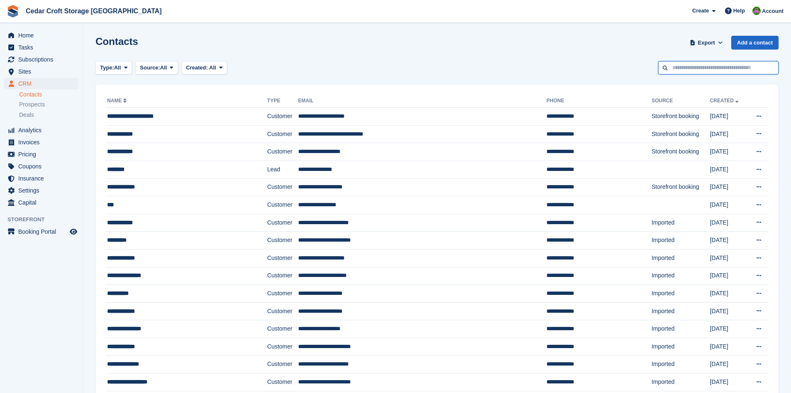
click at [692, 70] on input "text" at bounding box center [718, 68] width 120 height 14
type input "**"
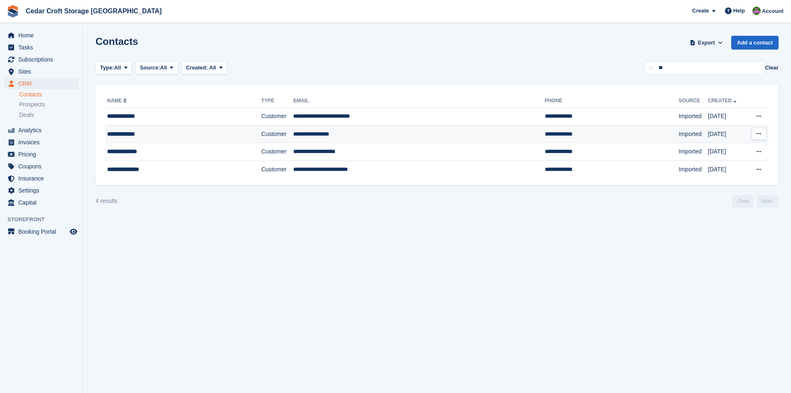
click at [182, 136] on div "**********" at bounding box center [167, 134] width 121 height 9
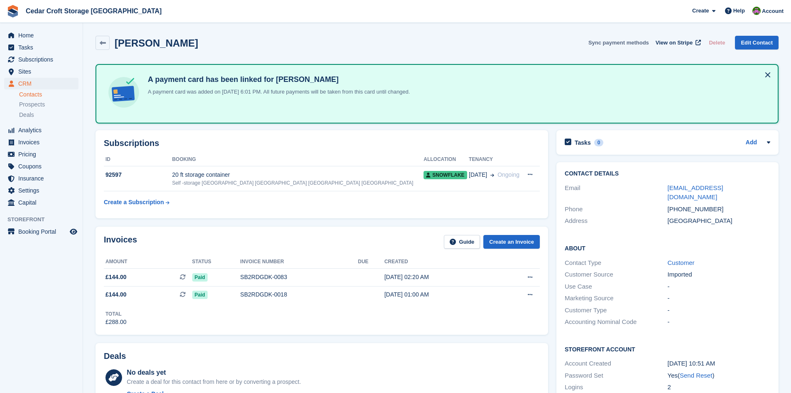
click at [609, 42] on button "Sync payment methods" at bounding box center [619, 43] width 61 height 14
click at [107, 41] on link at bounding box center [103, 43] width 14 height 14
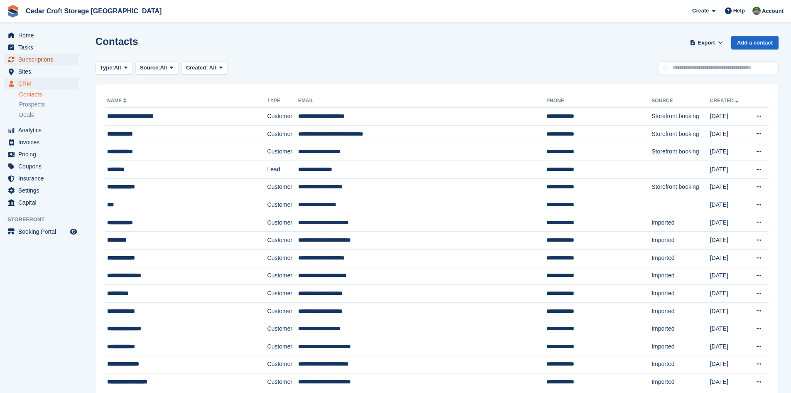
click at [33, 59] on span "Subscriptions" at bounding box center [43, 60] width 50 height 12
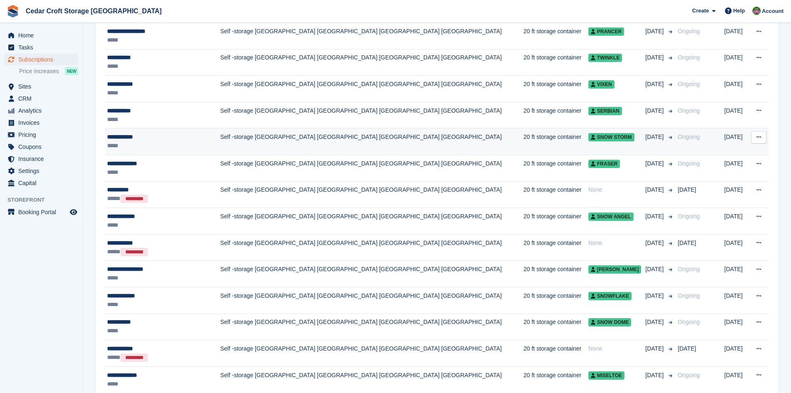
scroll to position [1080, 0]
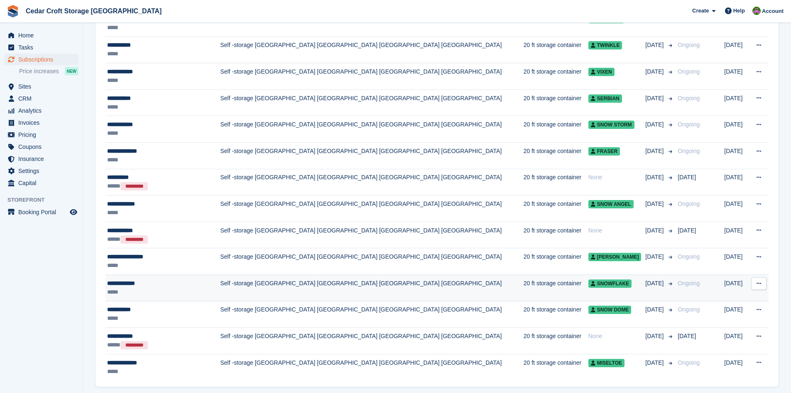
click at [165, 284] on div "**********" at bounding box center [159, 283] width 105 height 9
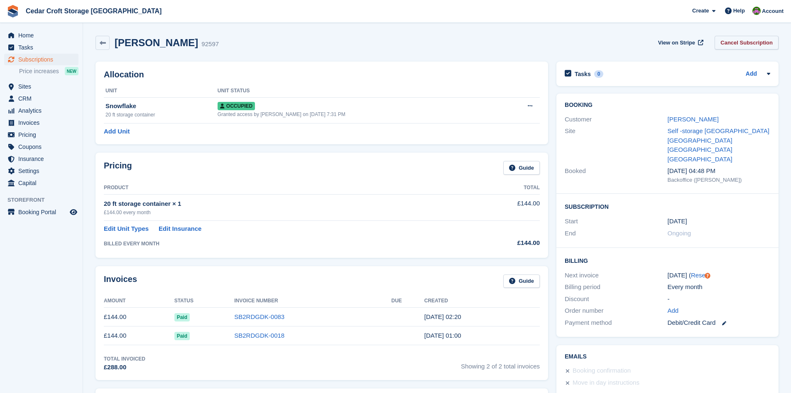
click at [737, 43] on link "Cancel Subscription" at bounding box center [747, 43] width 64 height 14
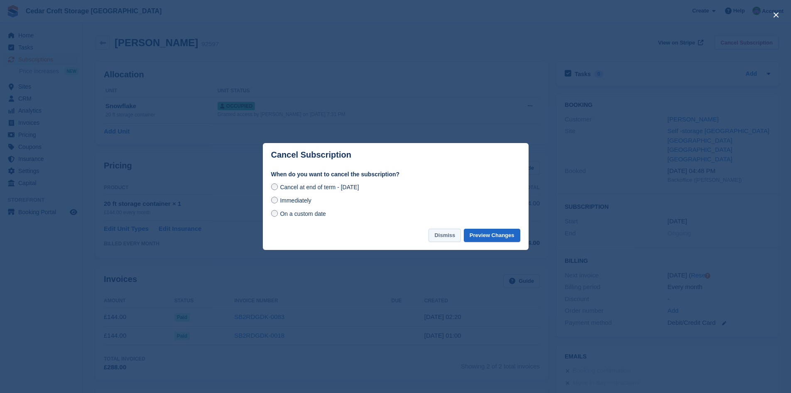
click at [448, 235] on button "Dismiss" at bounding box center [445, 235] width 32 height 14
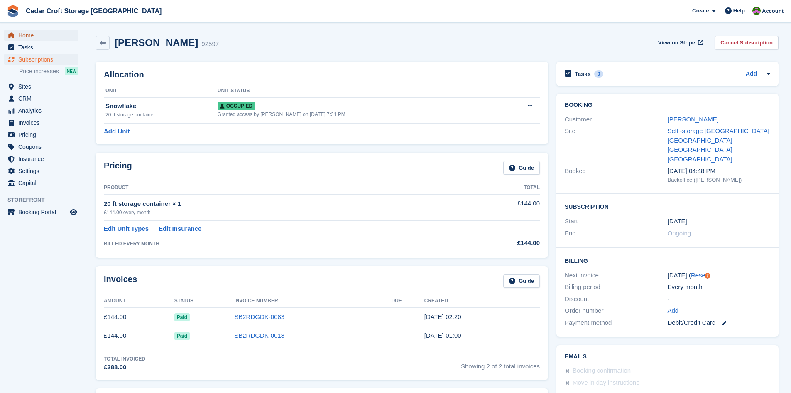
click at [29, 33] on span "Home" at bounding box center [43, 35] width 50 height 12
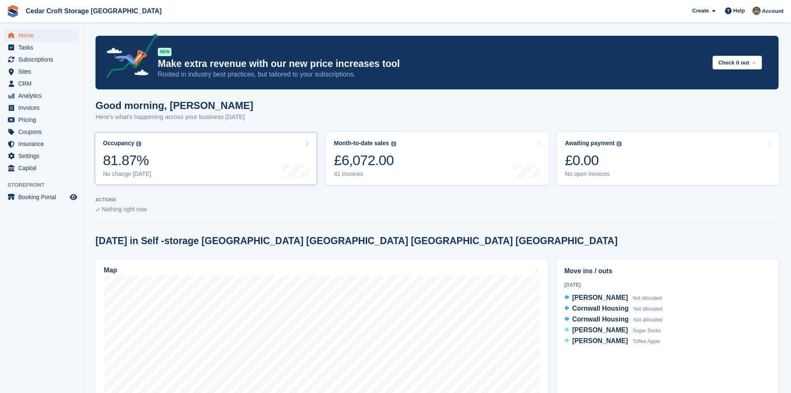
click at [141, 163] on div "81.87%" at bounding box center [127, 160] width 48 height 17
click at [22, 84] on span "CRM" at bounding box center [43, 84] width 50 height 12
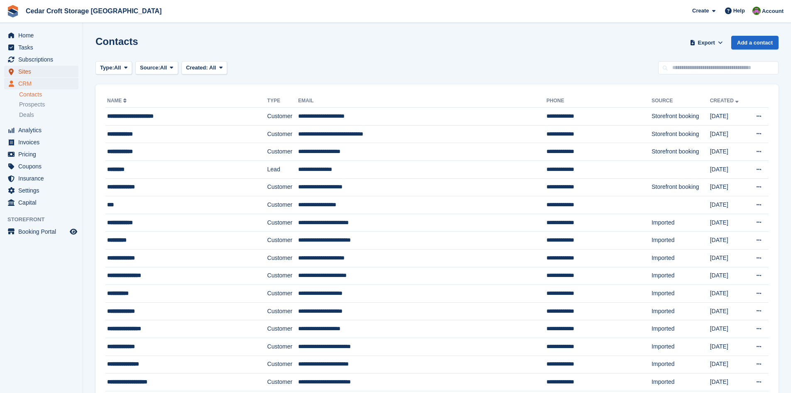
click at [29, 71] on span "Sites" at bounding box center [43, 72] width 50 height 12
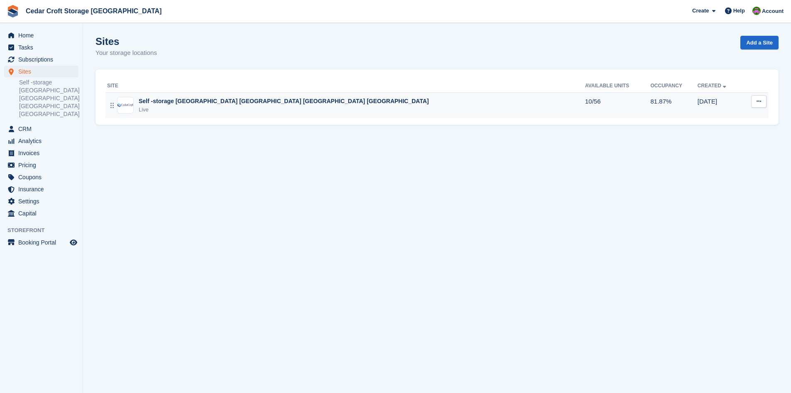
click at [190, 101] on div "Self -storage [GEOGRAPHIC_DATA] [GEOGRAPHIC_DATA] [GEOGRAPHIC_DATA] [GEOGRAPHIC…" at bounding box center [284, 101] width 290 height 9
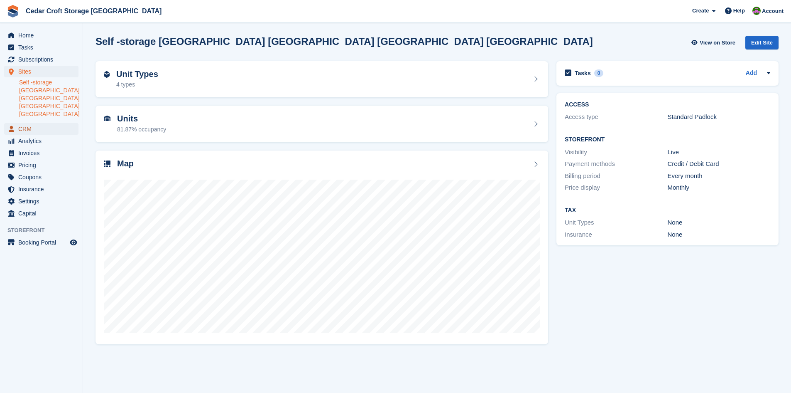
click at [16, 123] on link "CRM" at bounding box center [41, 129] width 74 height 12
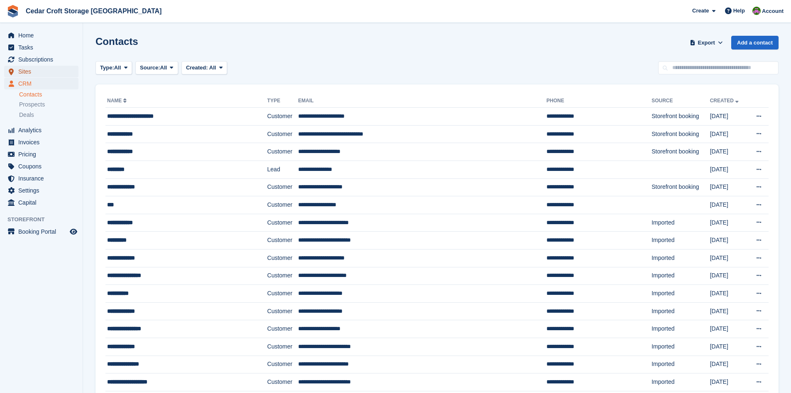
click at [31, 72] on span "Sites" at bounding box center [43, 72] width 50 height 12
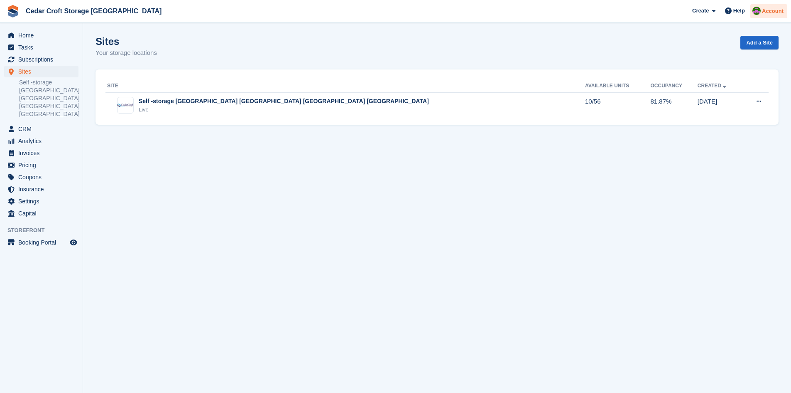
click at [764, 8] on span "Account" at bounding box center [773, 11] width 22 height 8
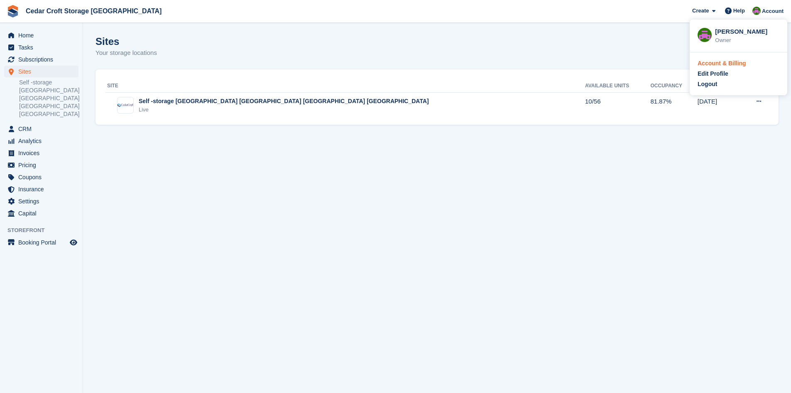
click at [735, 62] on div "Account & Billing" at bounding box center [722, 63] width 49 height 9
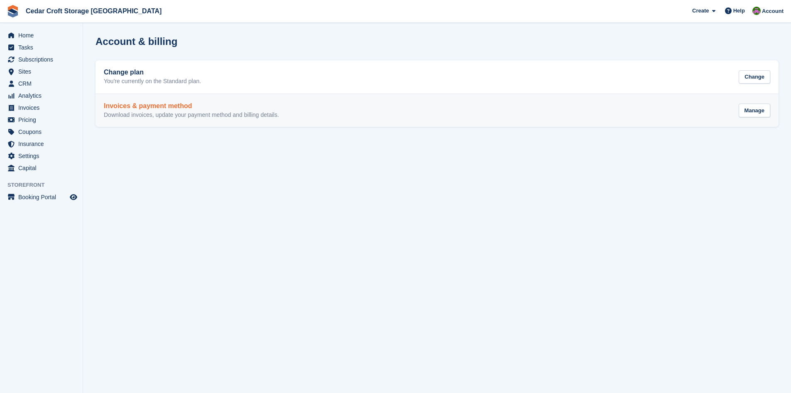
click at [153, 107] on h2 "Invoices & payment method" at bounding box center [191, 105] width 175 height 7
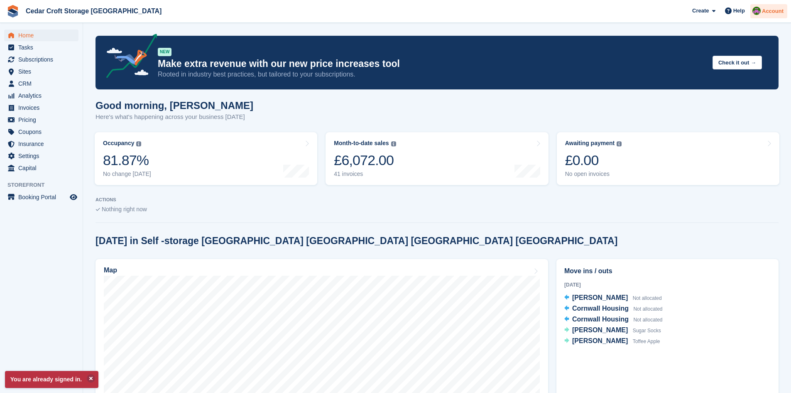
click at [765, 12] on span "Account" at bounding box center [773, 11] width 22 height 8
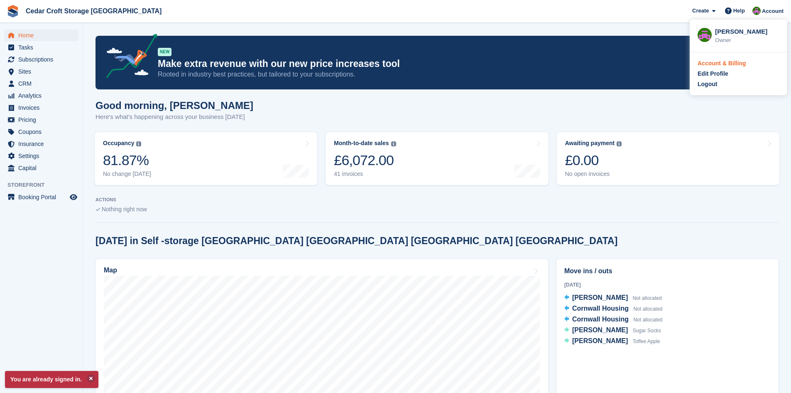
click at [709, 64] on div "Account & Billing" at bounding box center [722, 63] width 49 height 9
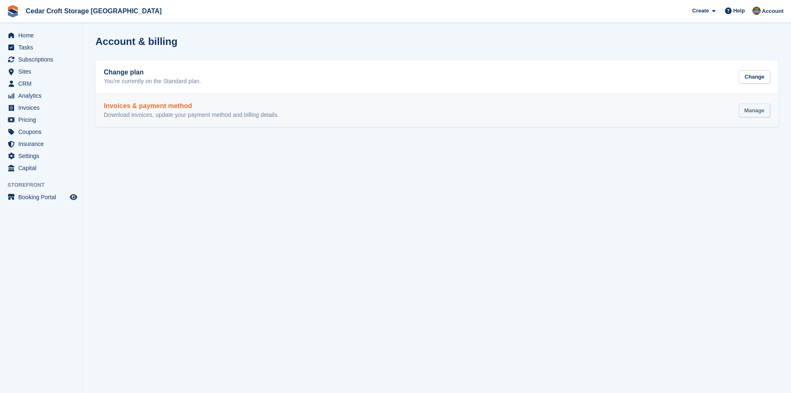
click at [755, 113] on div "Manage" at bounding box center [755, 110] width 32 height 14
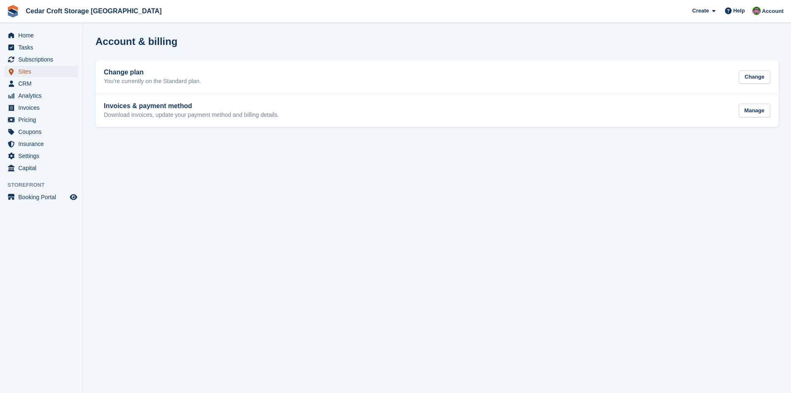
click at [24, 71] on span "Sites" at bounding box center [43, 72] width 50 height 12
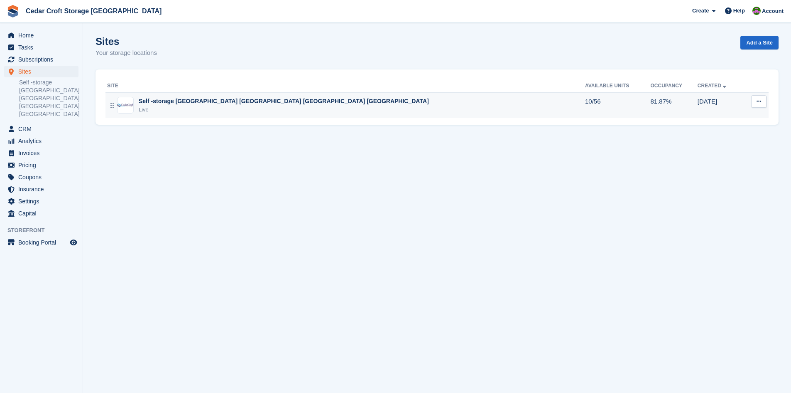
click at [177, 101] on div "Self -storage [GEOGRAPHIC_DATA] [GEOGRAPHIC_DATA] [GEOGRAPHIC_DATA] [GEOGRAPHIC…" at bounding box center [284, 101] width 290 height 9
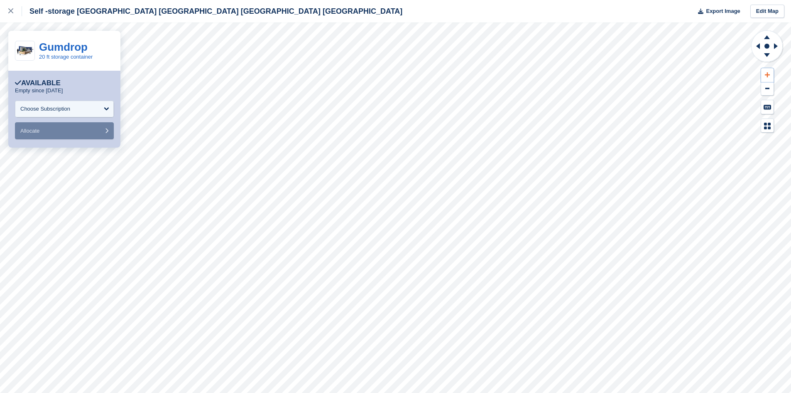
click at [770, 77] on button at bounding box center [767, 75] width 12 height 14
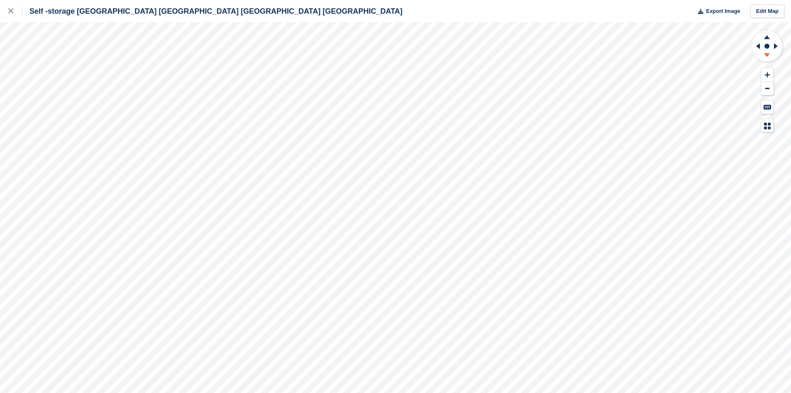
click at [769, 54] on icon at bounding box center [767, 56] width 22 height 10
click at [767, 39] on icon at bounding box center [767, 37] width 6 height 4
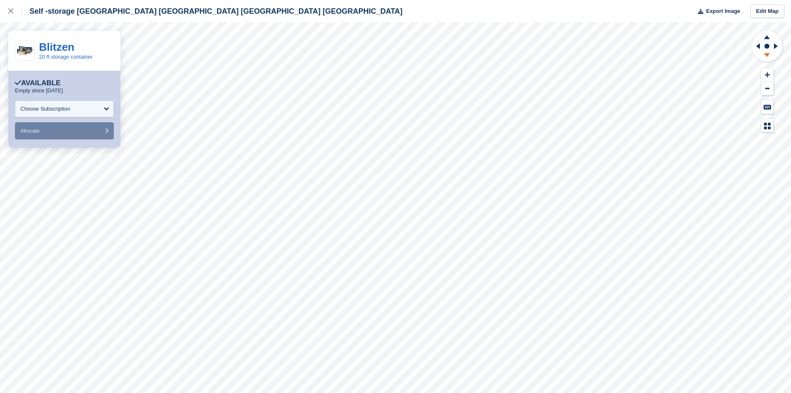
click at [769, 54] on icon at bounding box center [767, 56] width 22 height 10
click at [769, 55] on icon at bounding box center [767, 56] width 22 height 10
click at [768, 55] on icon at bounding box center [767, 55] width 6 height 4
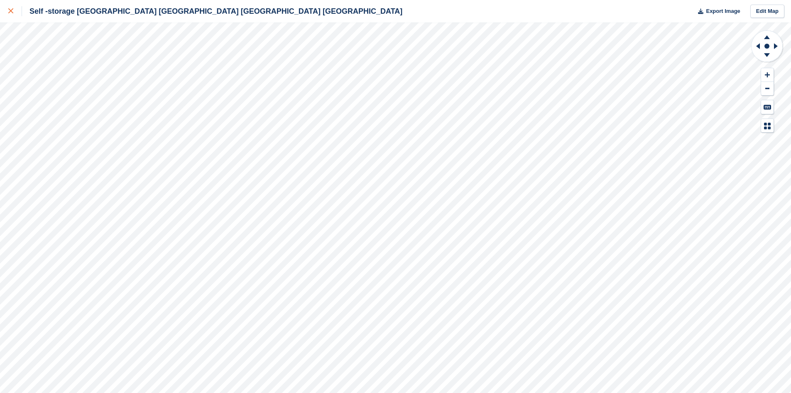
click at [9, 10] on icon at bounding box center [10, 10] width 5 height 5
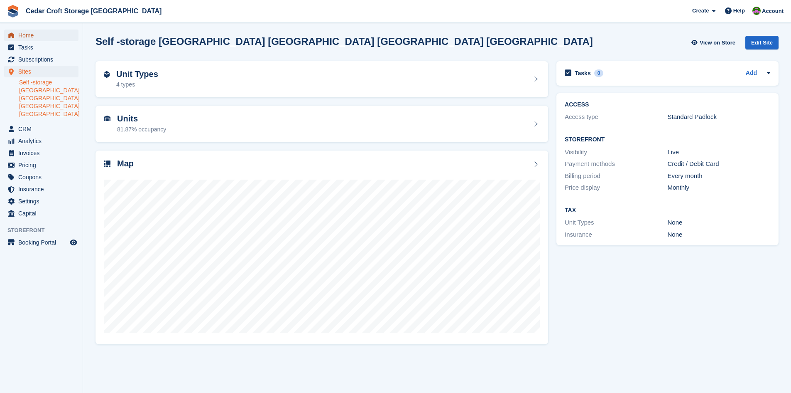
click at [22, 37] on span "Home" at bounding box center [43, 35] width 50 height 12
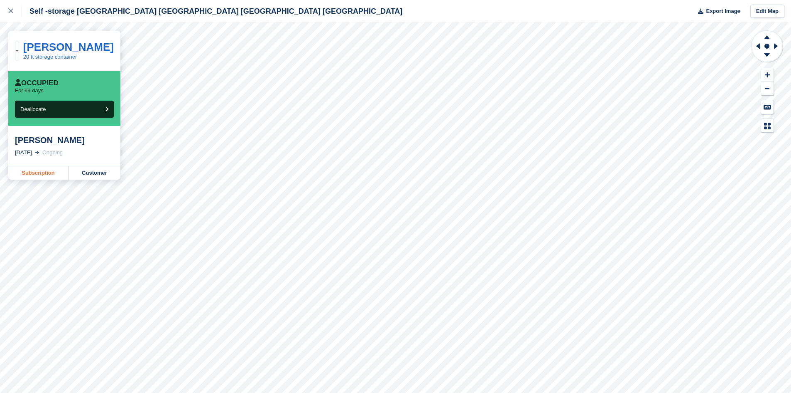
click at [42, 174] on link "Subscription" at bounding box center [38, 172] width 60 height 13
